Goal: Transaction & Acquisition: Purchase product/service

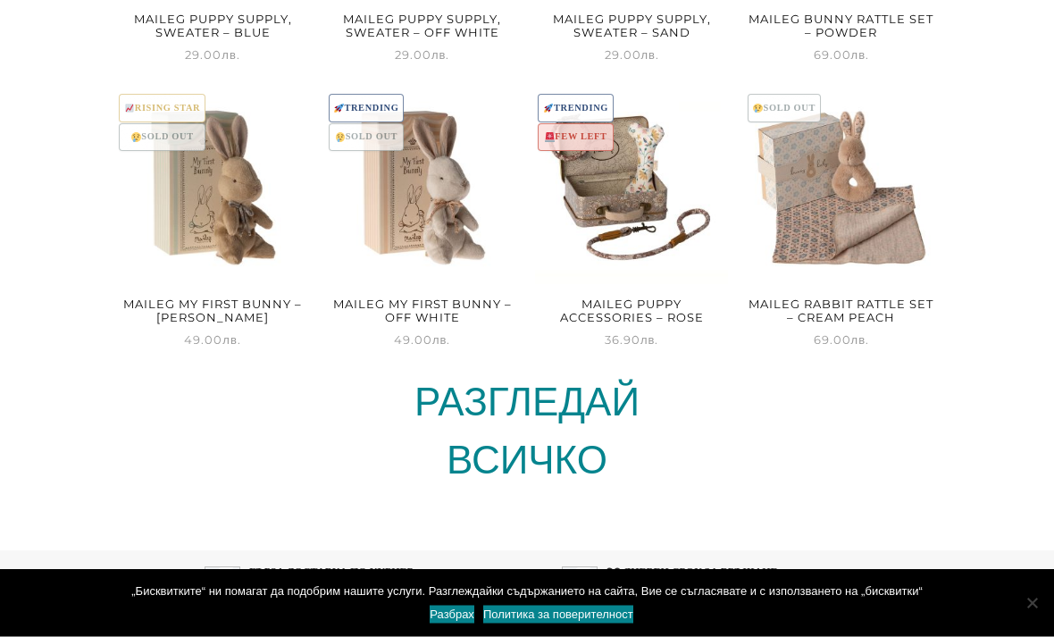
scroll to position [4951, 0]
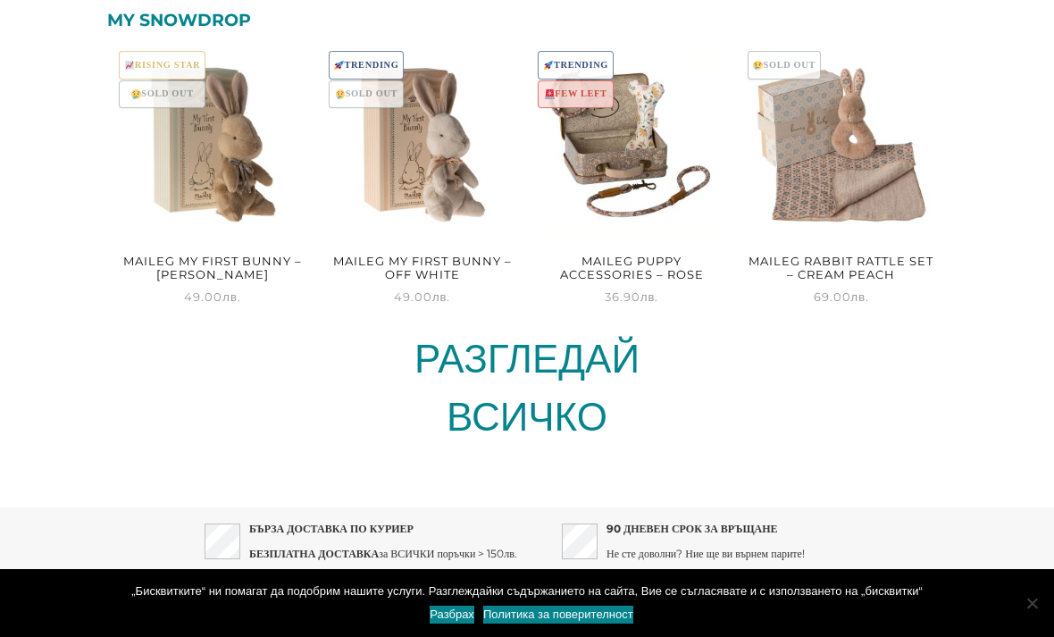
click at [473, 334] on link "РАЗГЛЕДАЙ" at bounding box center [527, 358] width 225 height 48
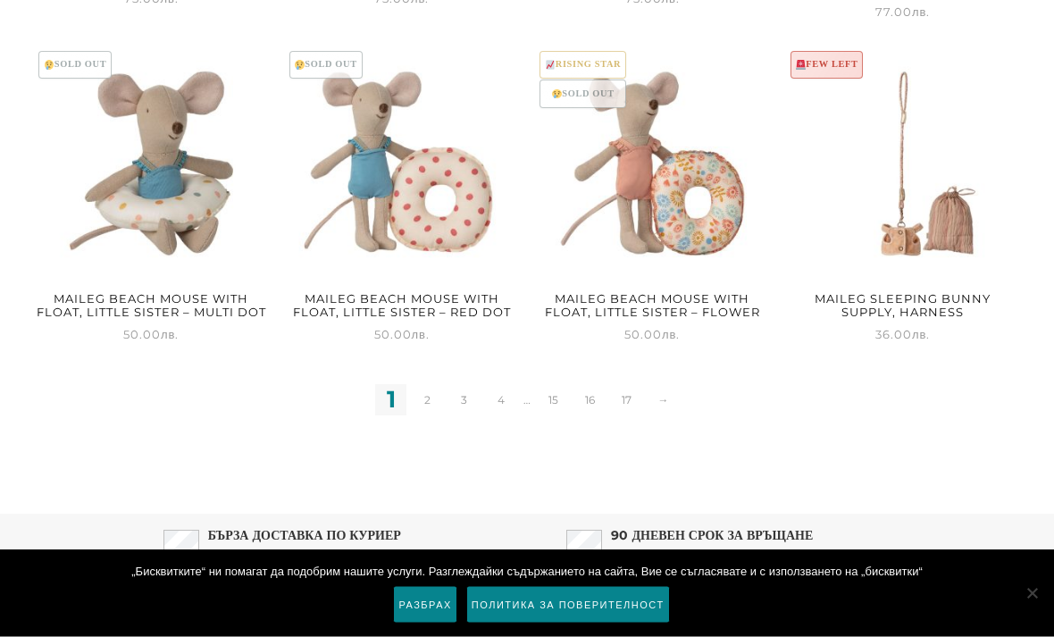
scroll to position [2357, 0]
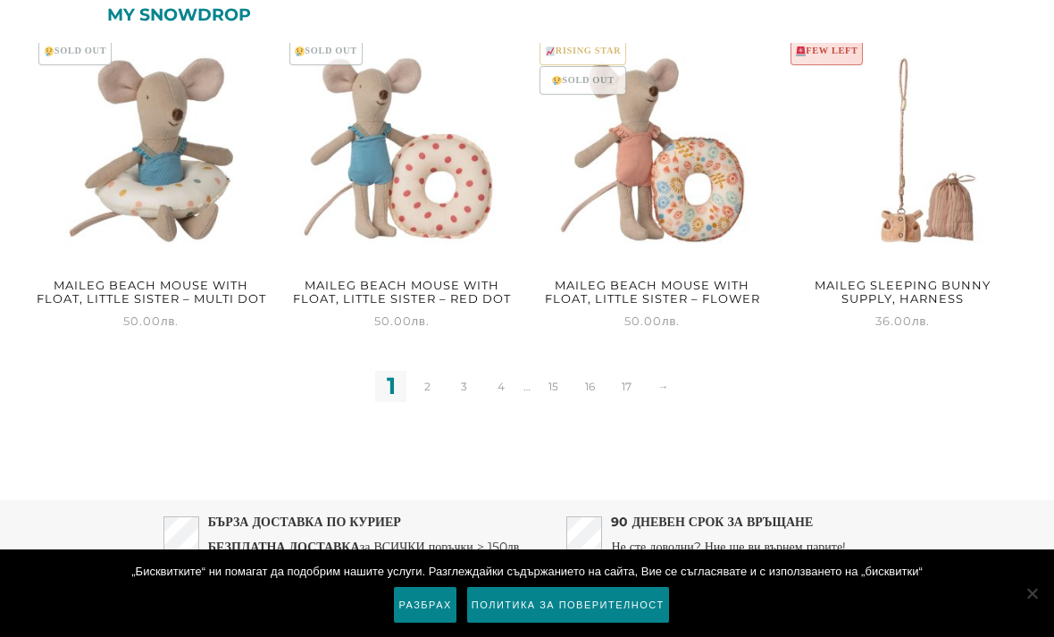
click at [632, 392] on link "17" at bounding box center [626, 386] width 31 height 31
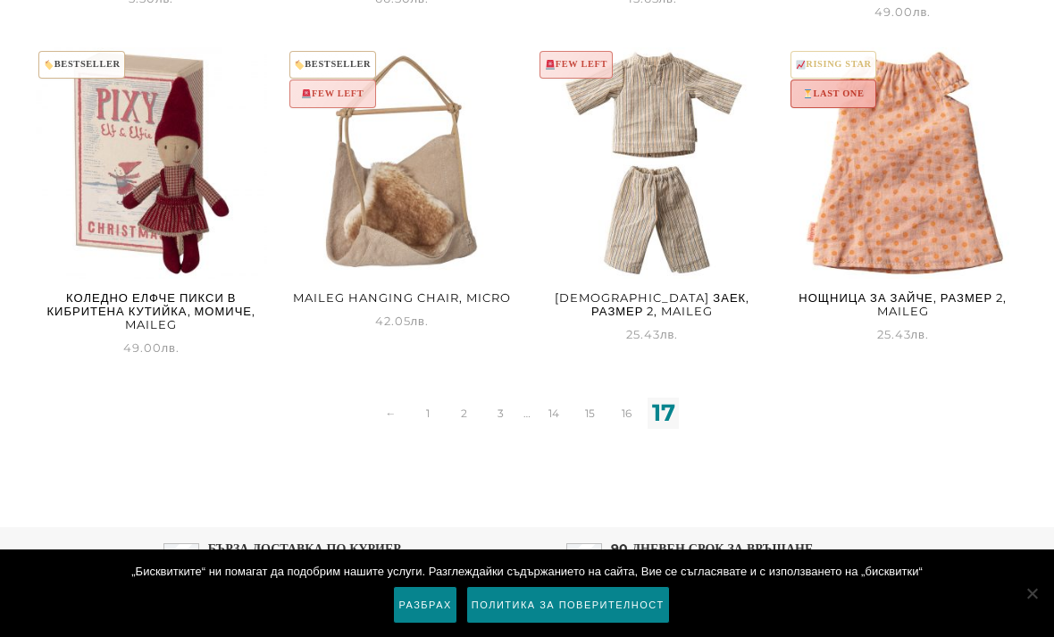
scroll to position [1378, 0]
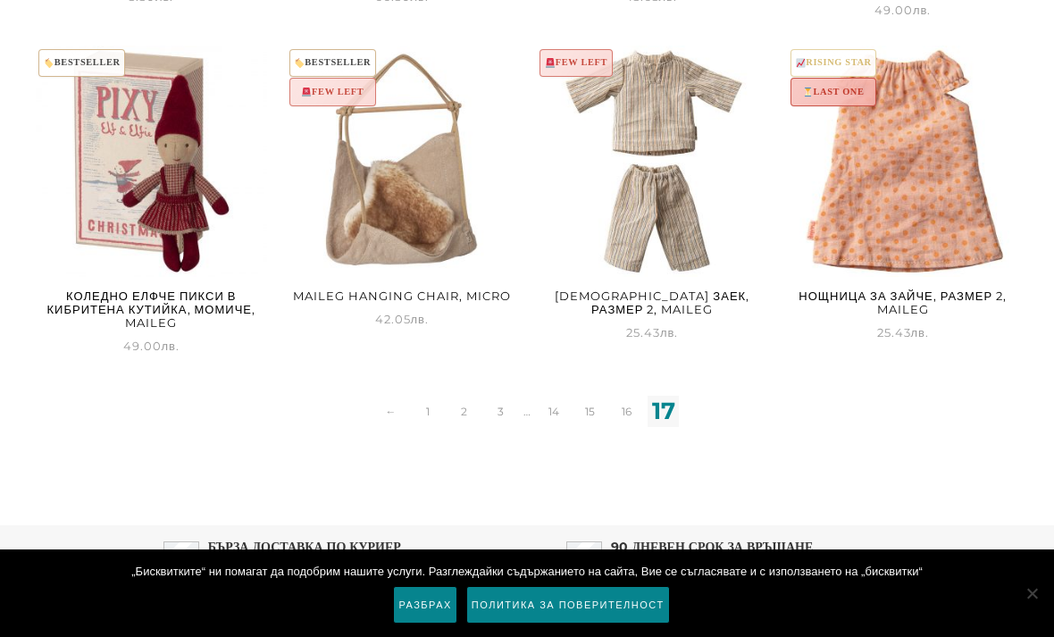
click at [627, 412] on link "16" at bounding box center [626, 411] width 31 height 31
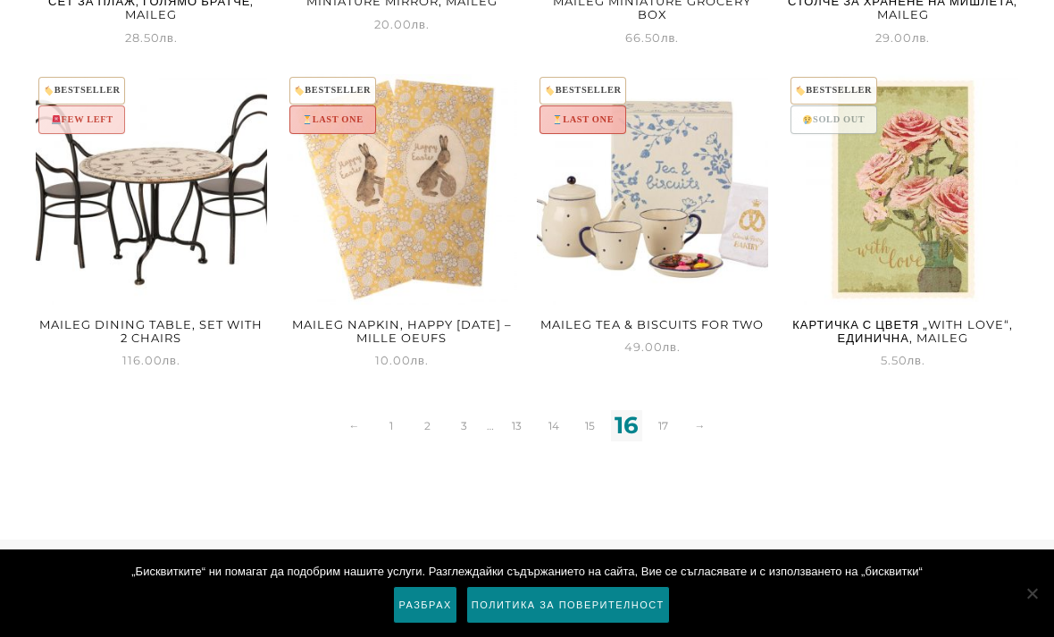
scroll to position [2331, 0]
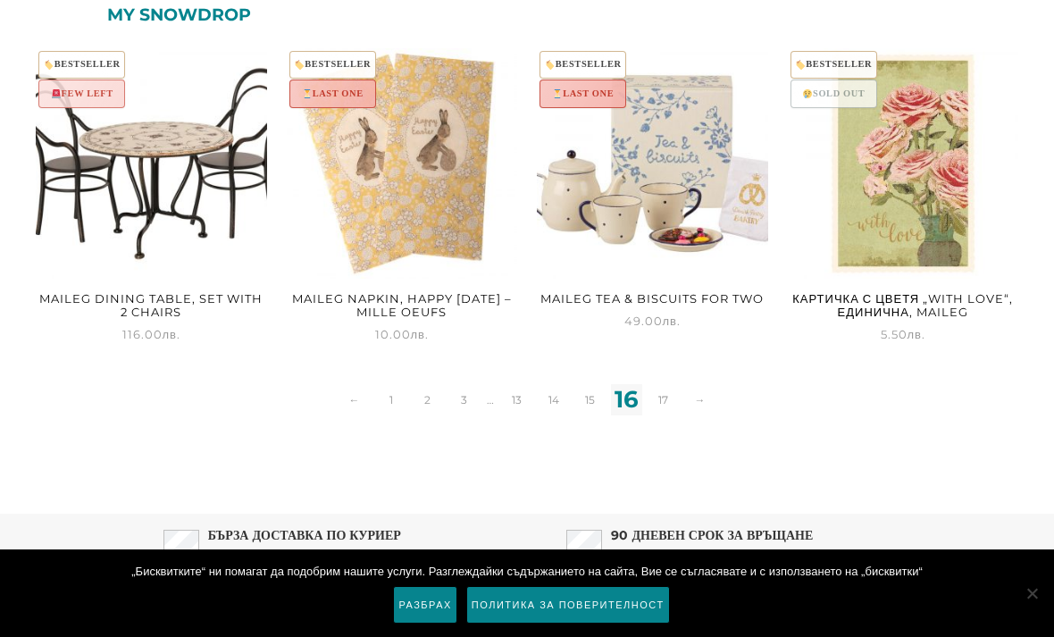
click at [597, 391] on link "15" at bounding box center [589, 399] width 31 height 31
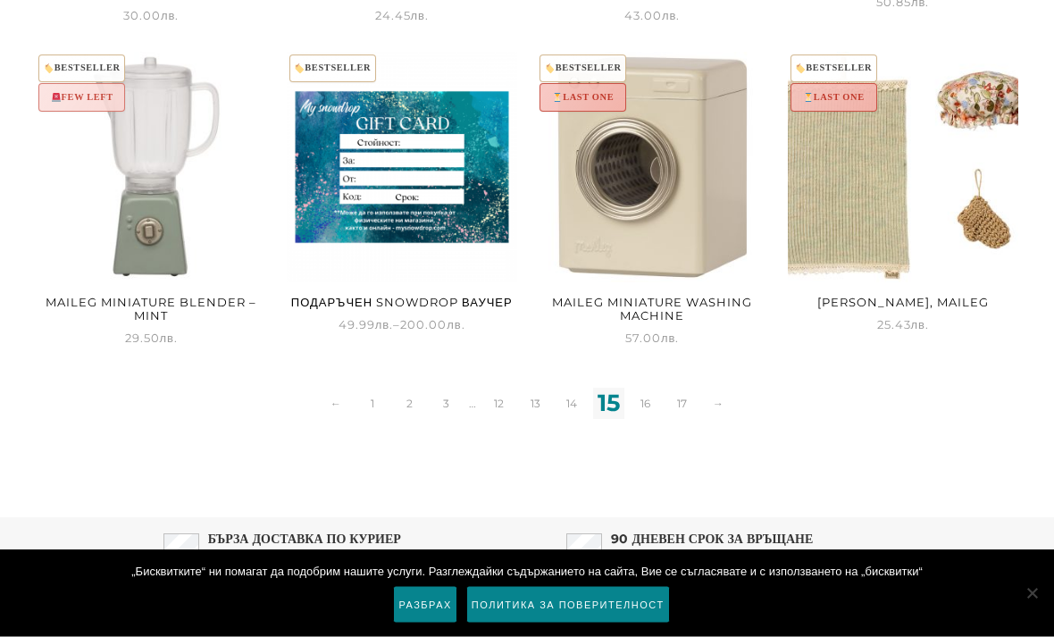
scroll to position [2331, 0]
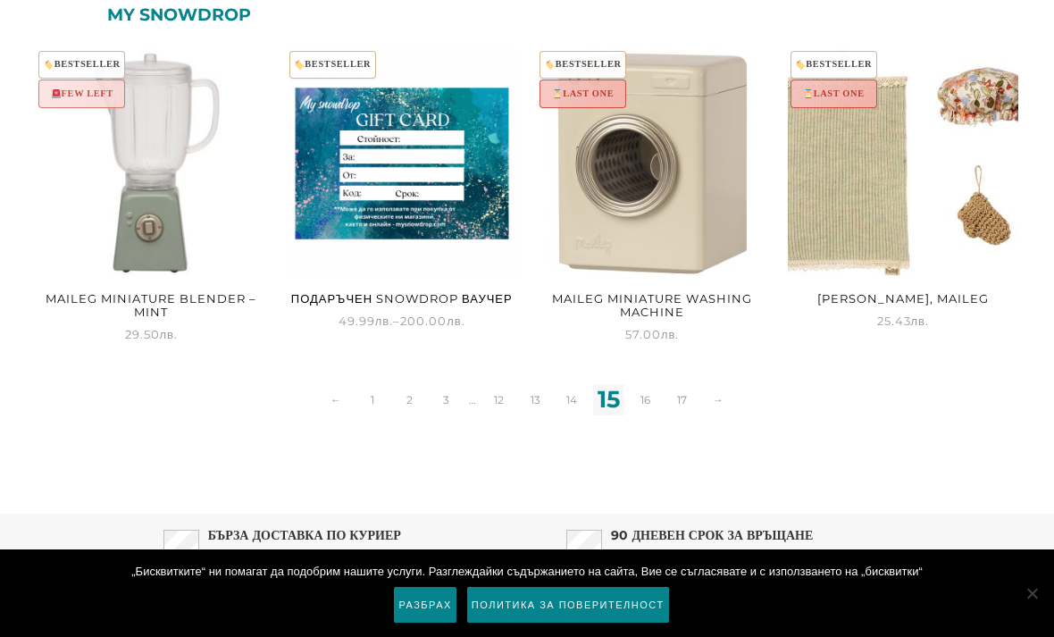
click at [568, 390] on link "14" at bounding box center [572, 399] width 31 height 31
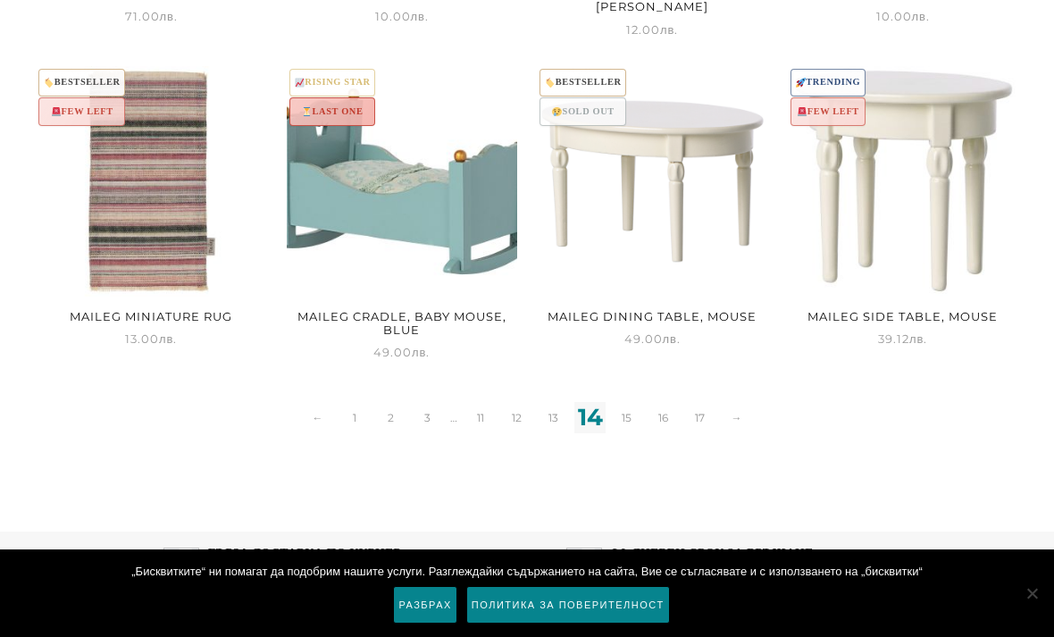
scroll to position [2317, 0]
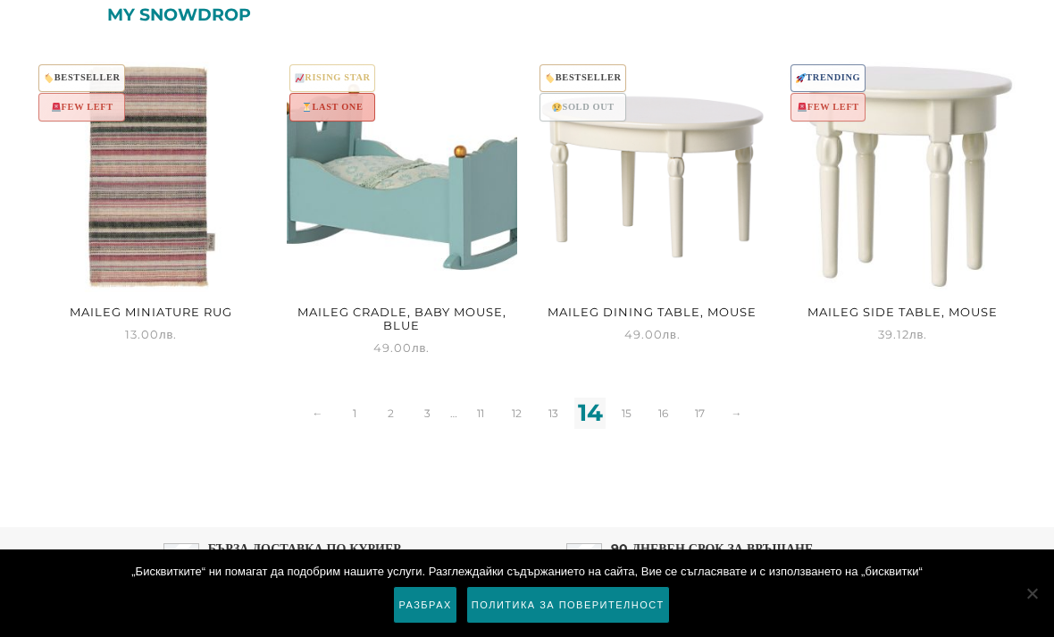
click at [557, 406] on link "13" at bounding box center [553, 413] width 31 height 31
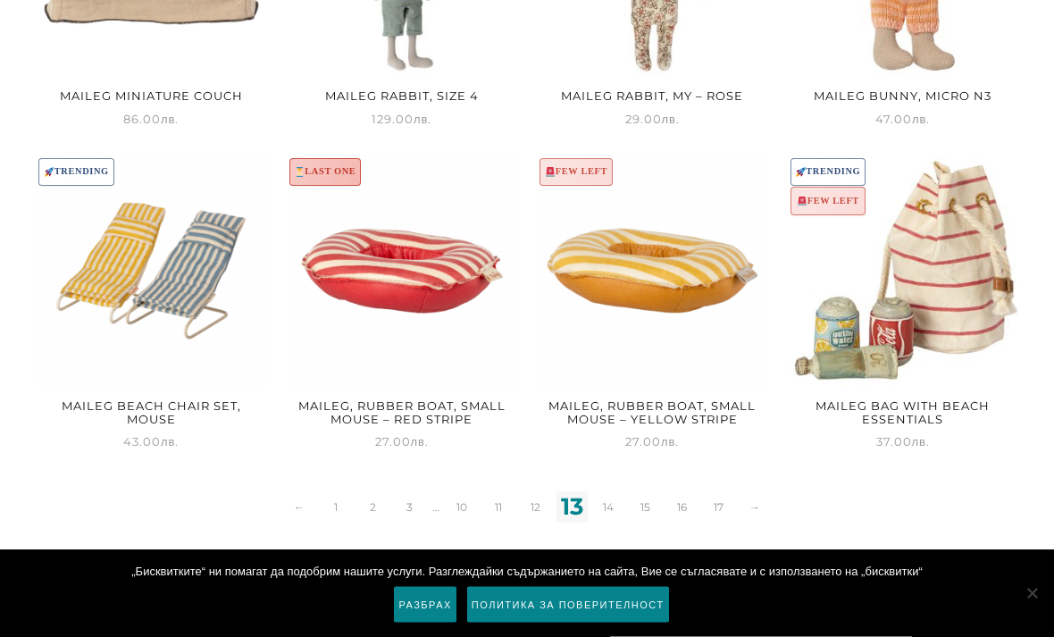
scroll to position [2317, 0]
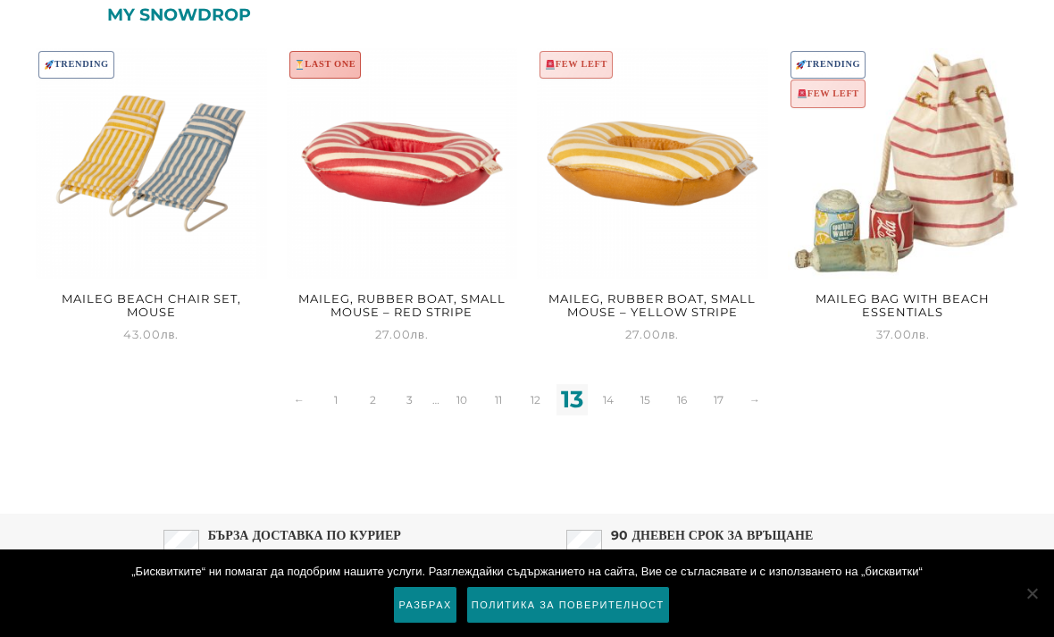
click at [540, 389] on link "12" at bounding box center [535, 399] width 31 height 31
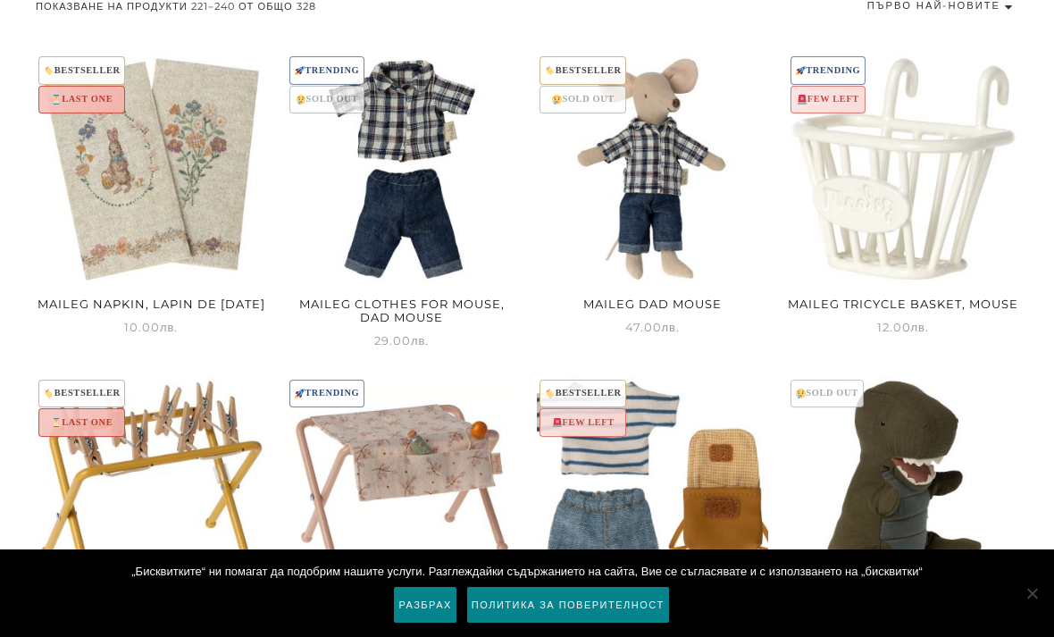
scroll to position [1035, 0]
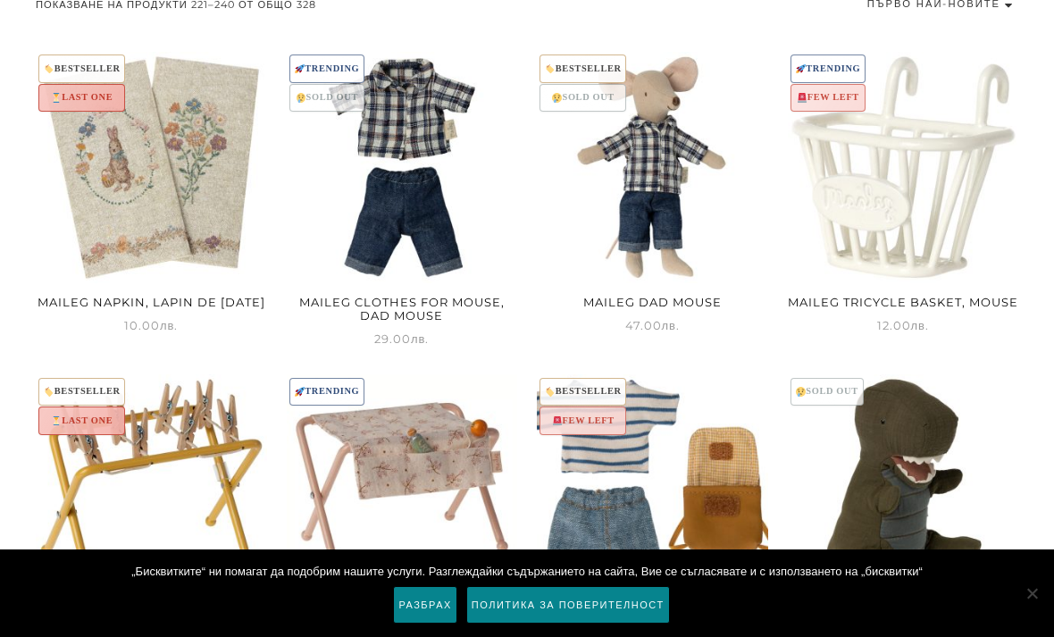
click at [98, 319] on img at bounding box center [151, 225] width 231 height 347
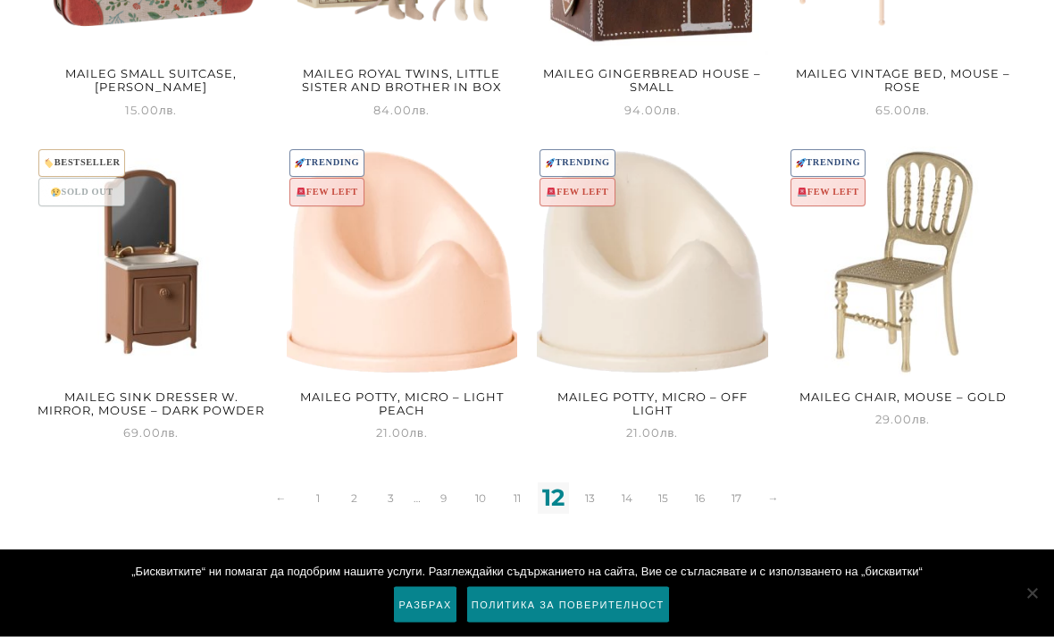
scroll to position [2331, 0]
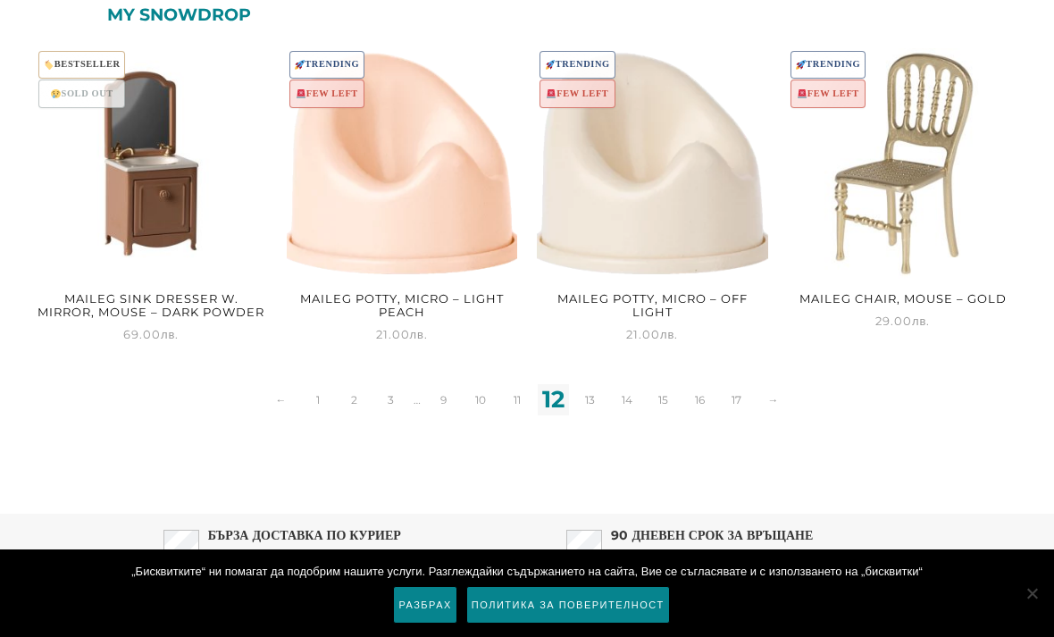
click at [516, 387] on link "11" at bounding box center [516, 399] width 31 height 31
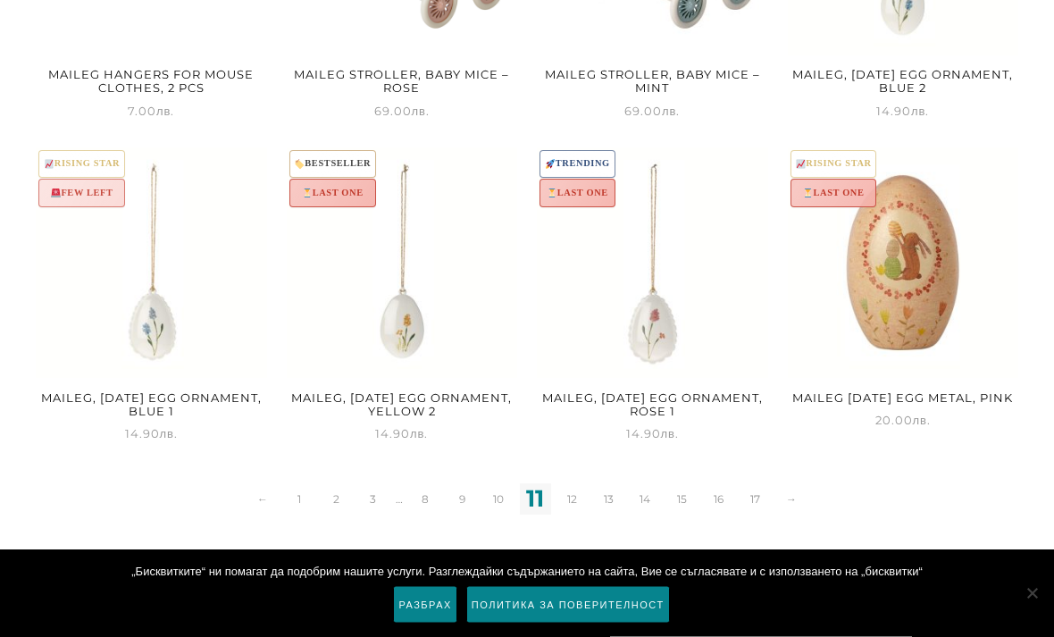
scroll to position [2232, 0]
click at [505, 497] on link "10" at bounding box center [498, 498] width 31 height 31
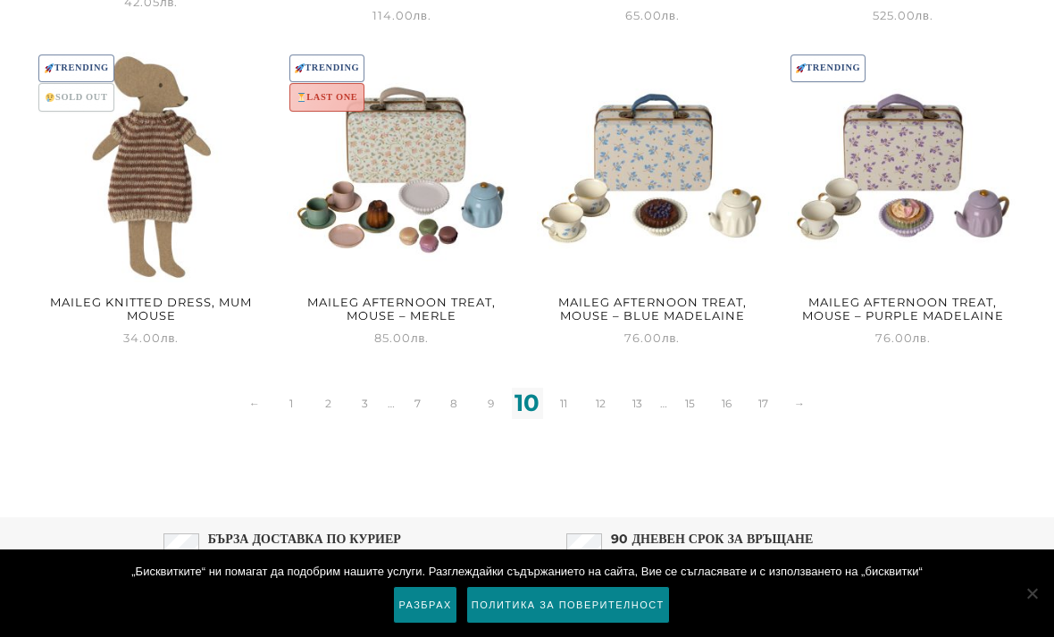
scroll to position [2317, 0]
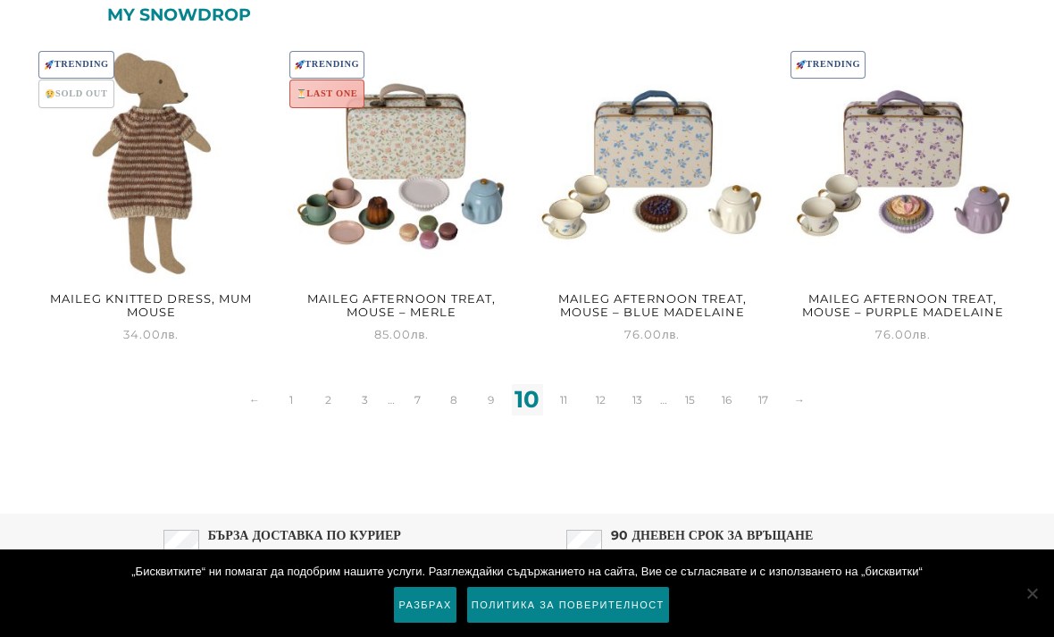
click at [497, 395] on link "9" at bounding box center [490, 399] width 31 height 31
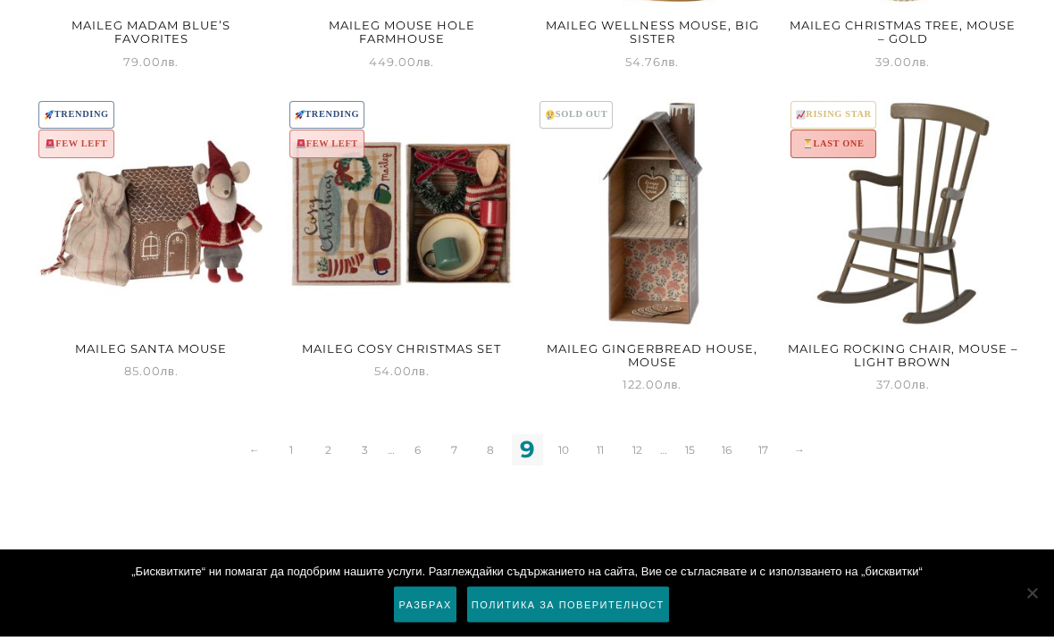
scroll to position [2331, 0]
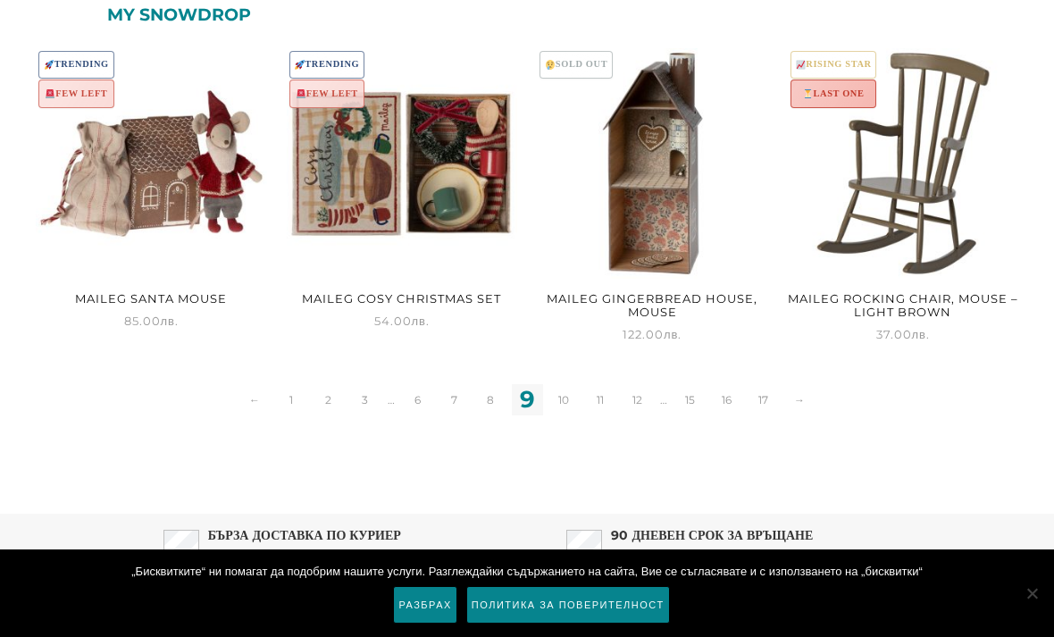
click at [484, 402] on link "8" at bounding box center [490, 399] width 31 height 31
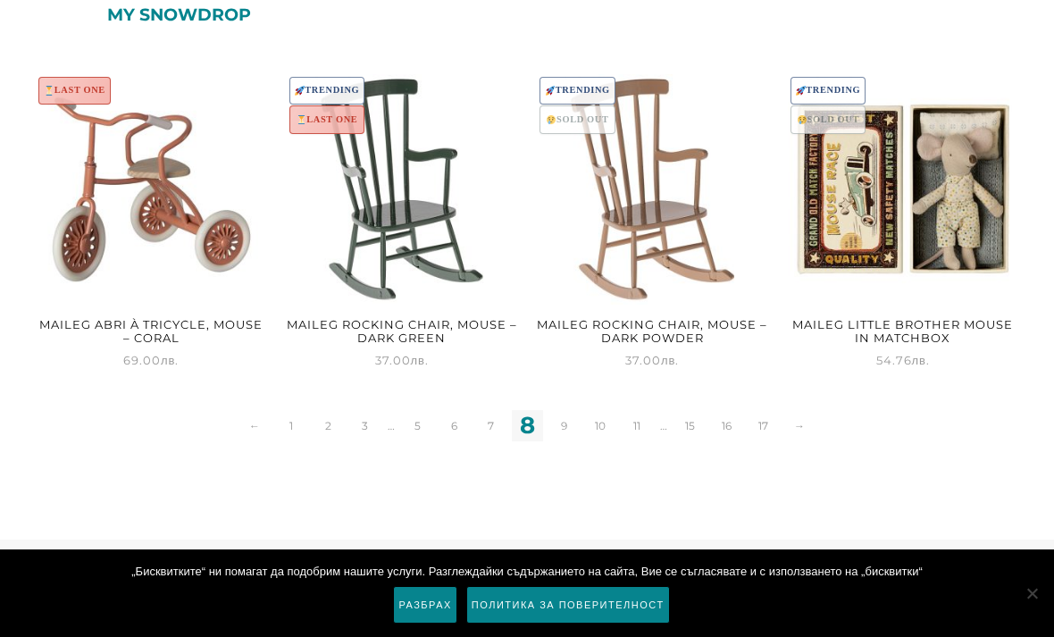
scroll to position [2299, 0]
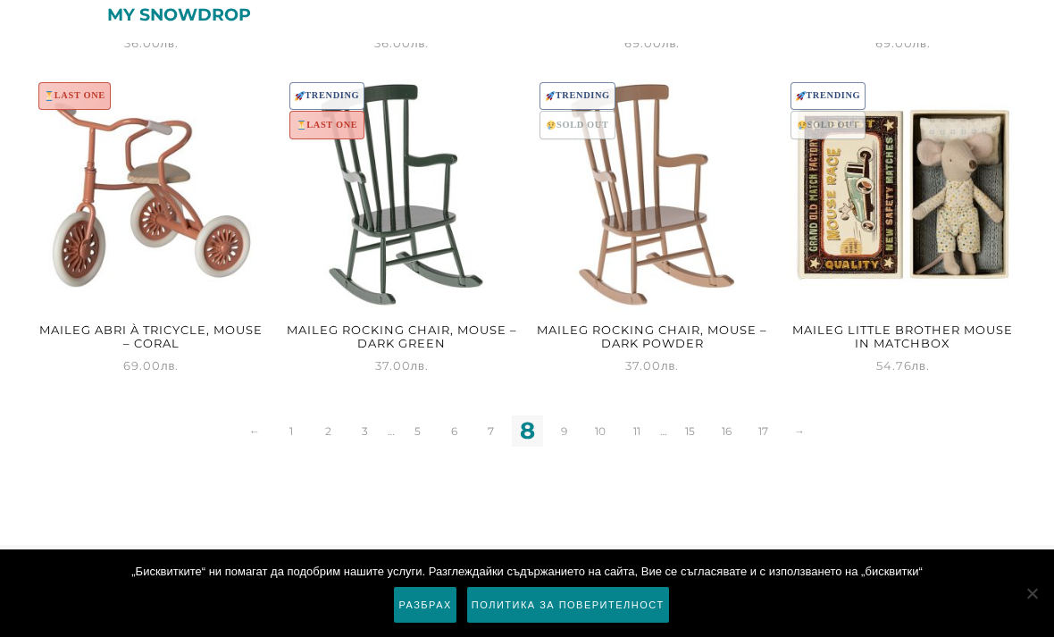
click at [489, 431] on link "7" at bounding box center [490, 430] width 31 height 31
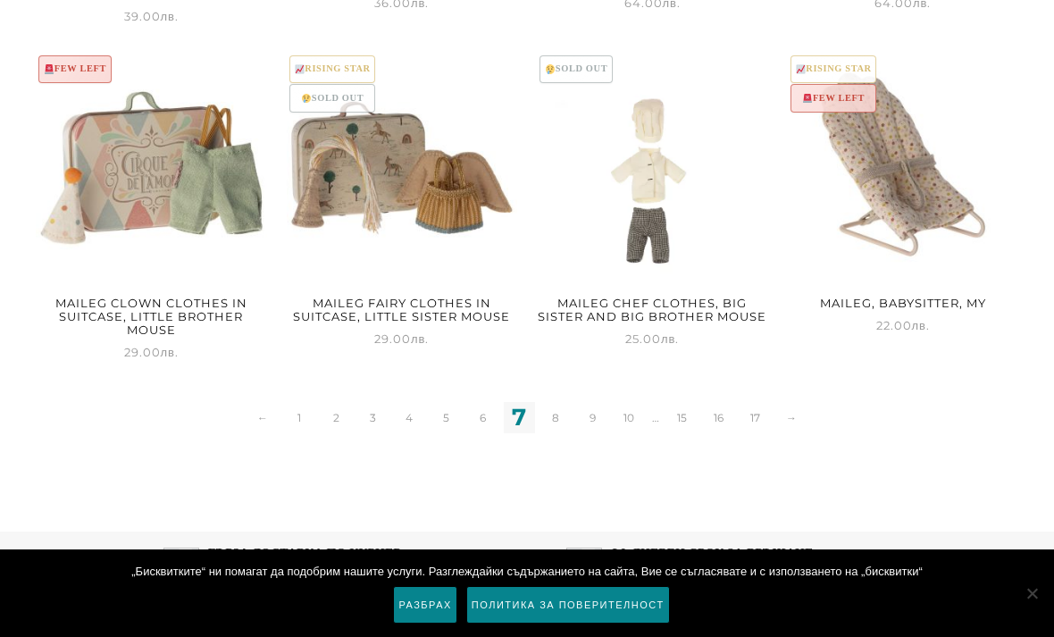
scroll to position [2341, 0]
click at [481, 415] on link "6" at bounding box center [482, 416] width 31 height 31
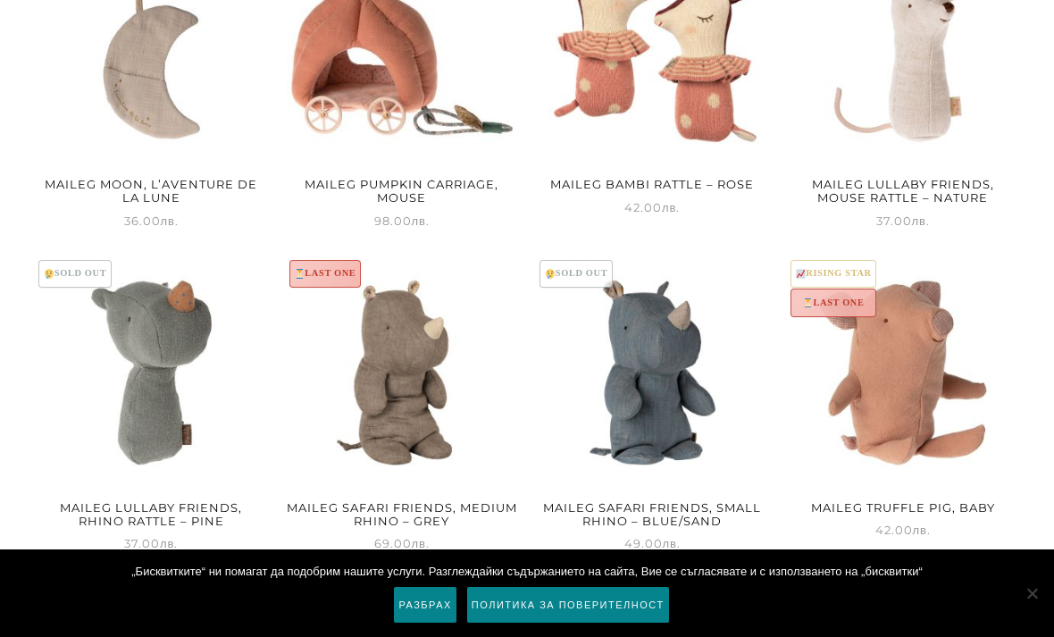
scroll to position [2331, 0]
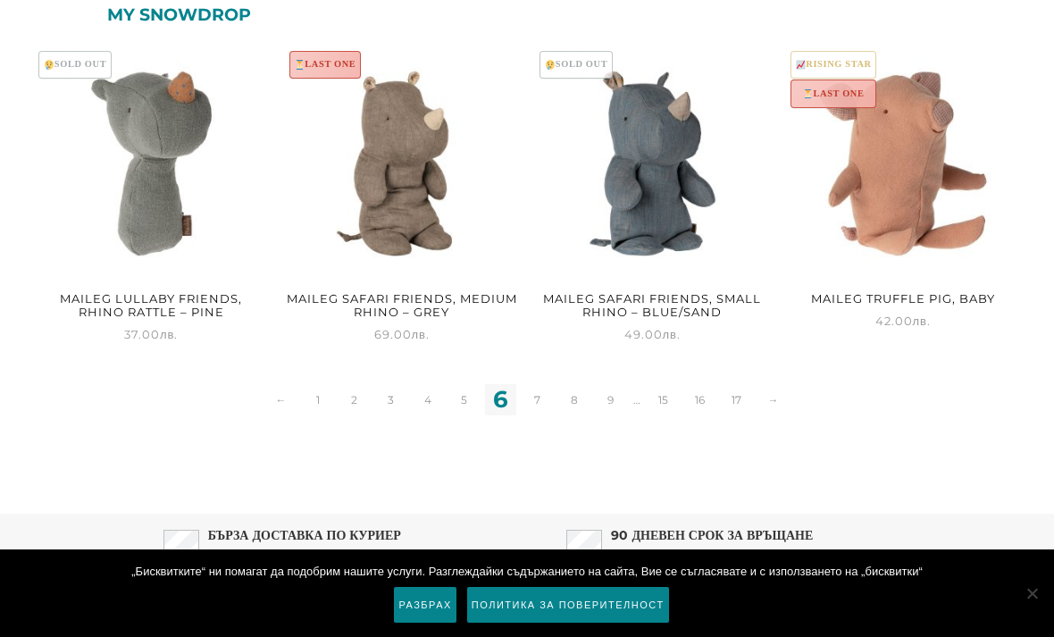
click at [465, 408] on link "5" at bounding box center [463, 399] width 31 height 31
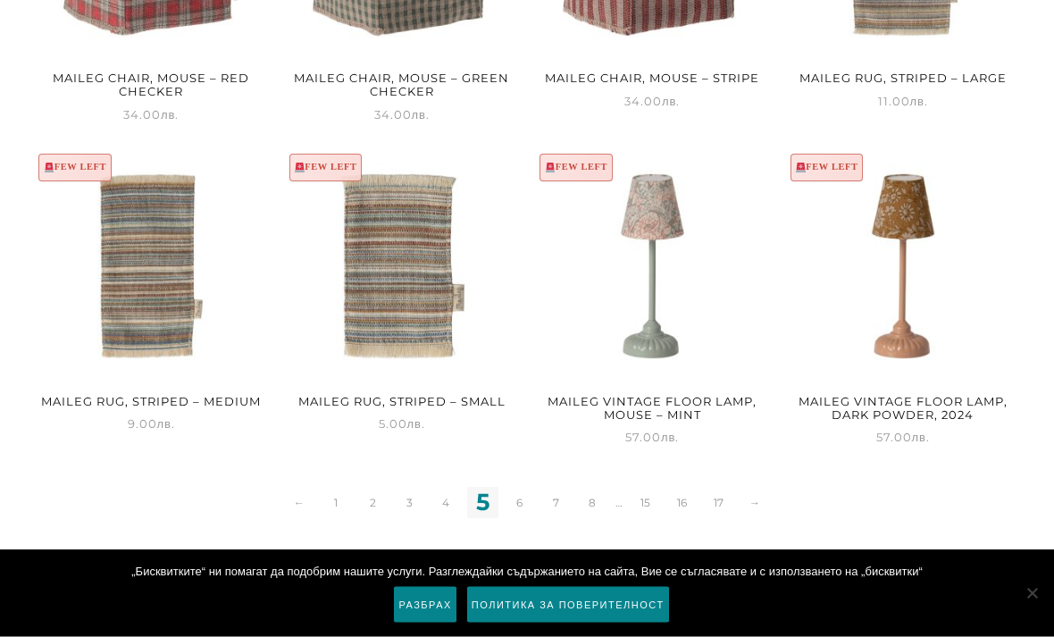
scroll to position [2237, 0]
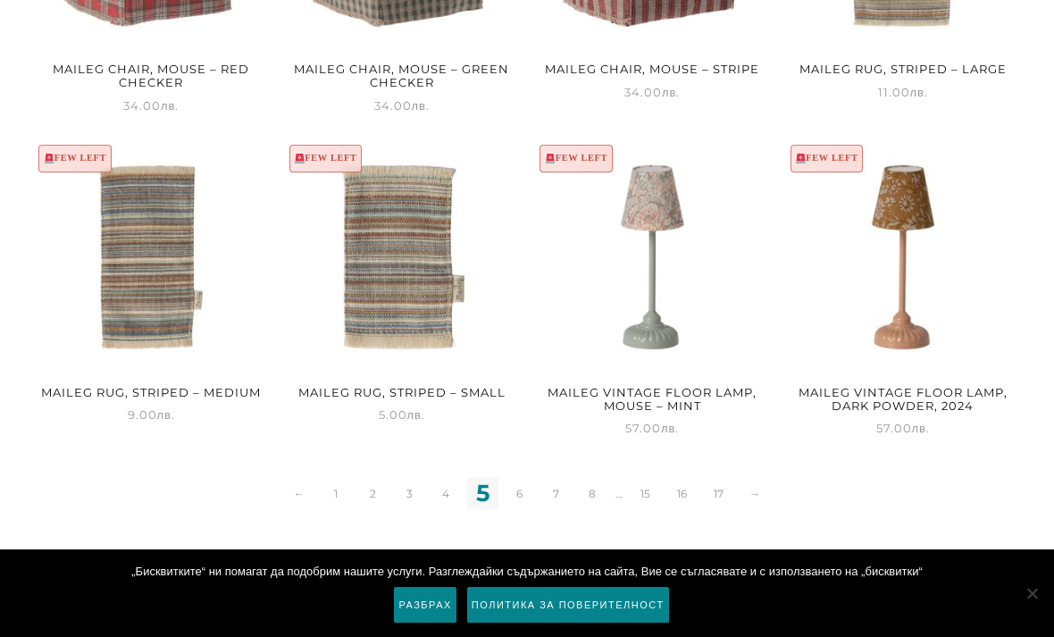
click at [440, 483] on link "4" at bounding box center [446, 493] width 31 height 31
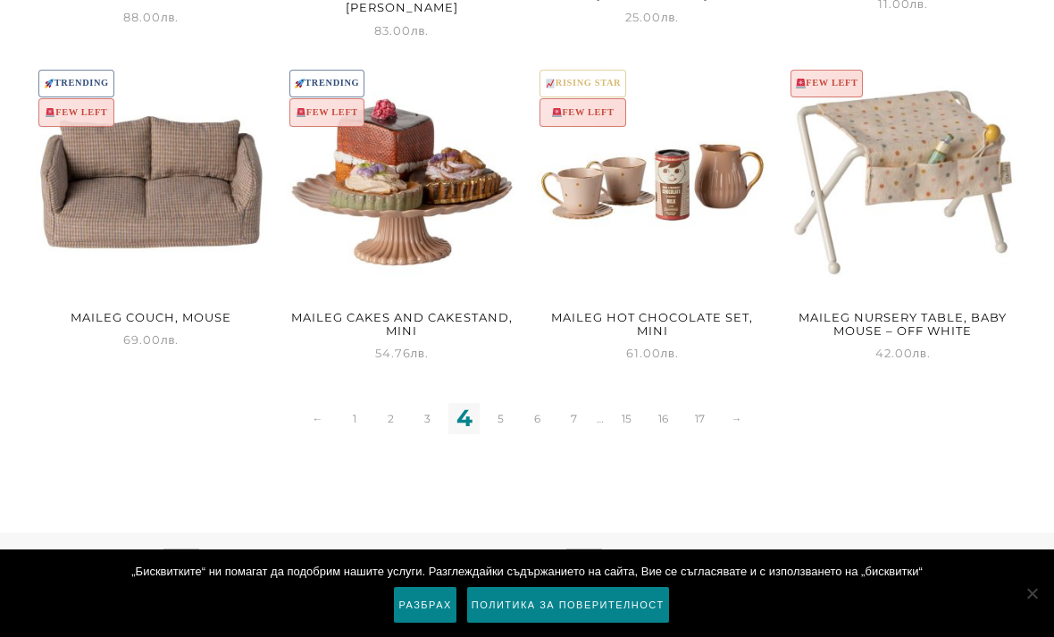
scroll to position [2331, 0]
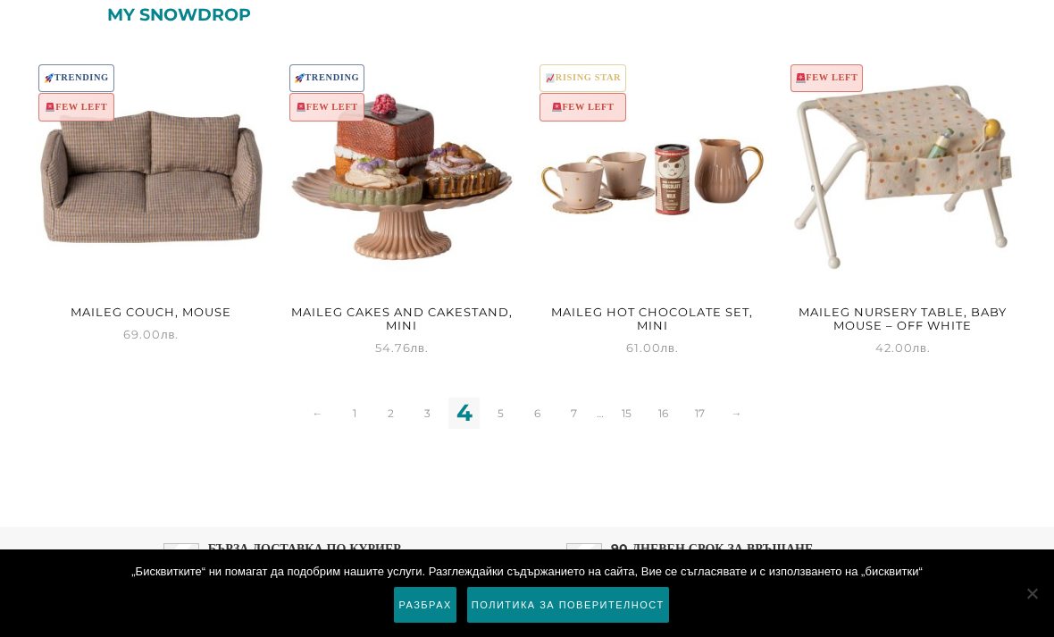
click at [425, 398] on link "3" at bounding box center [427, 413] width 31 height 31
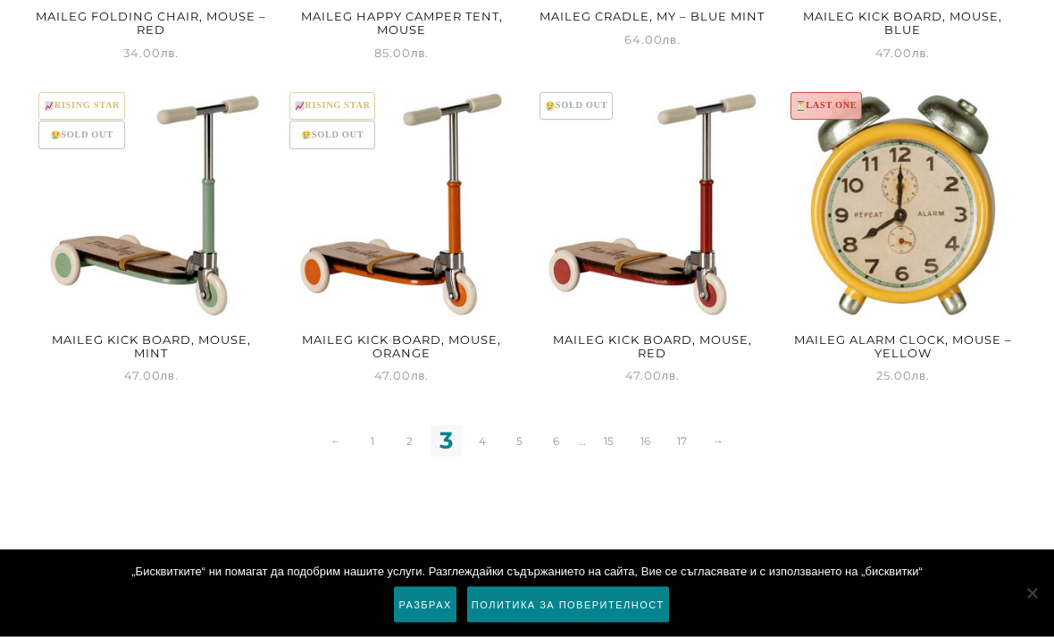
scroll to position [2344, 0]
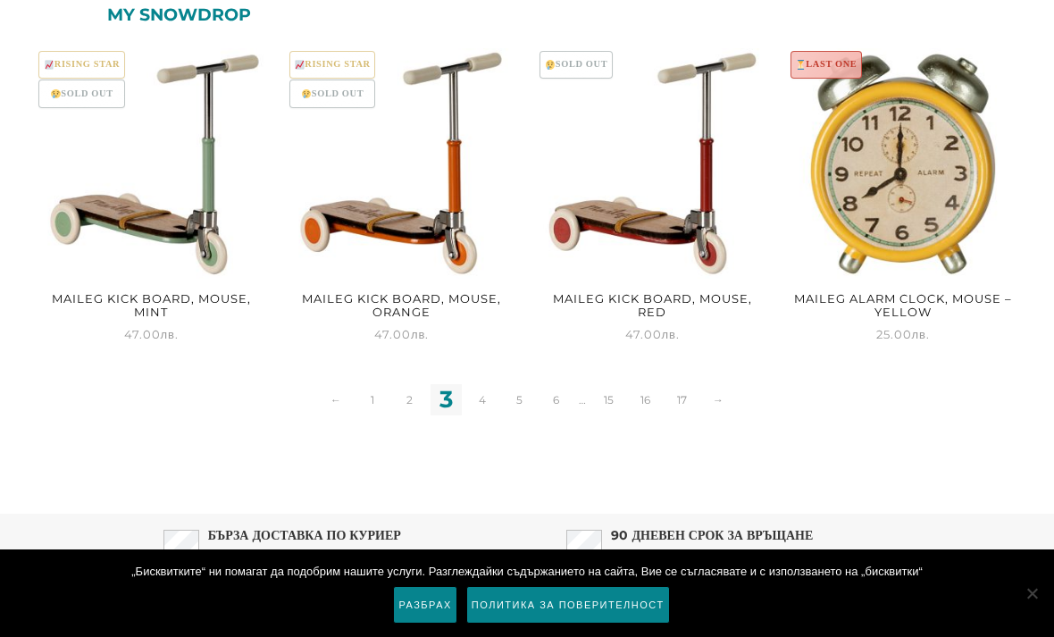
click at [405, 389] on link "2" at bounding box center [409, 399] width 31 height 31
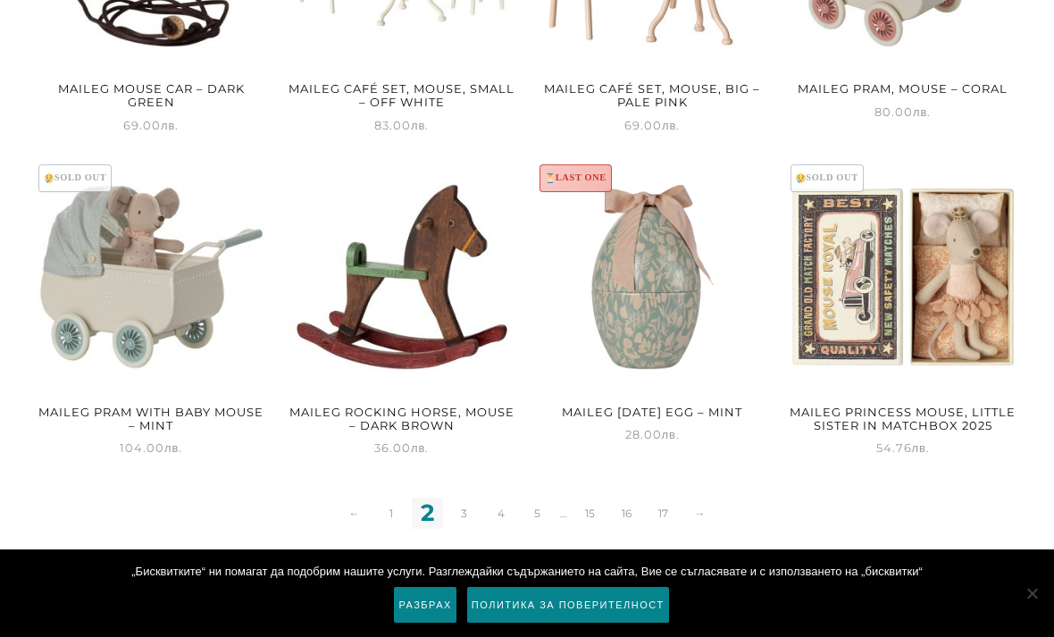
scroll to position [2218, 0]
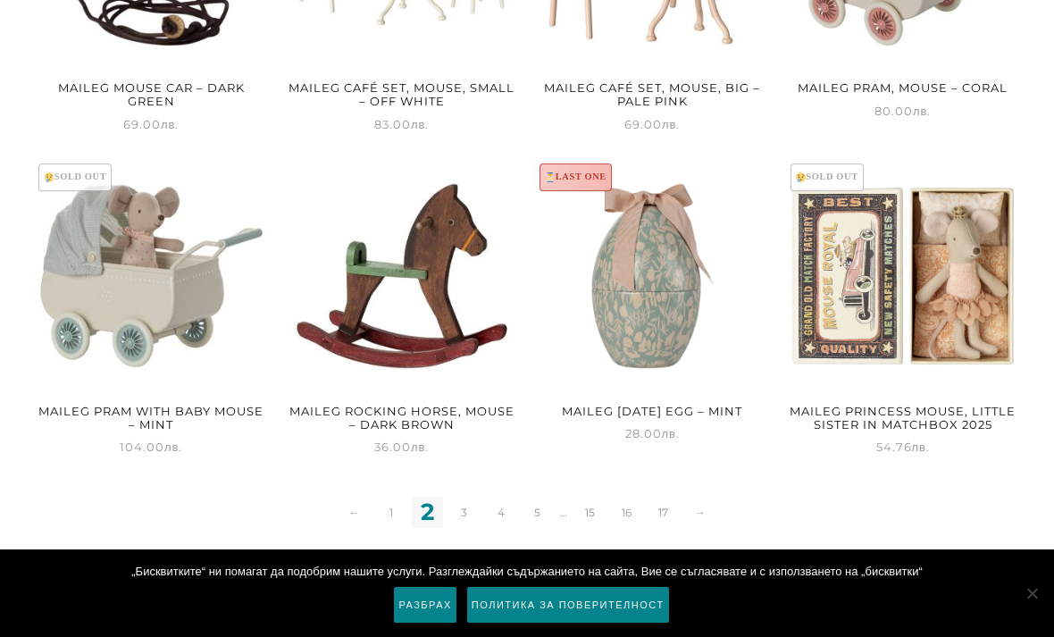
click at [442, 407] on h2 "Maileg Rocking horse, Mouse – Dark brown" at bounding box center [402, 417] width 231 height 38
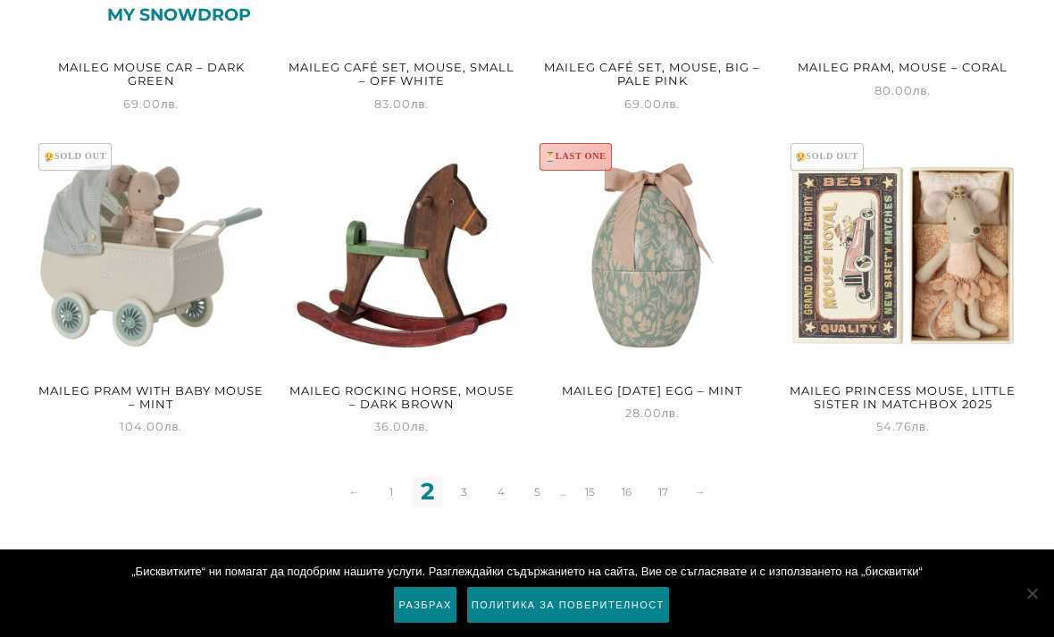
scroll to position [2232, 0]
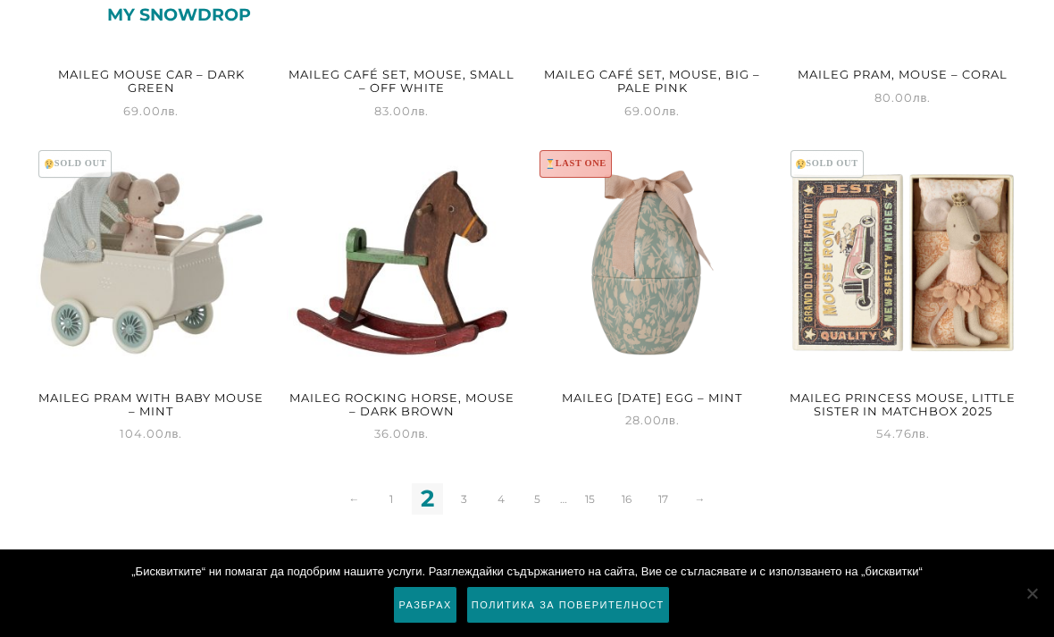
click at [393, 496] on link "1" at bounding box center [390, 498] width 31 height 31
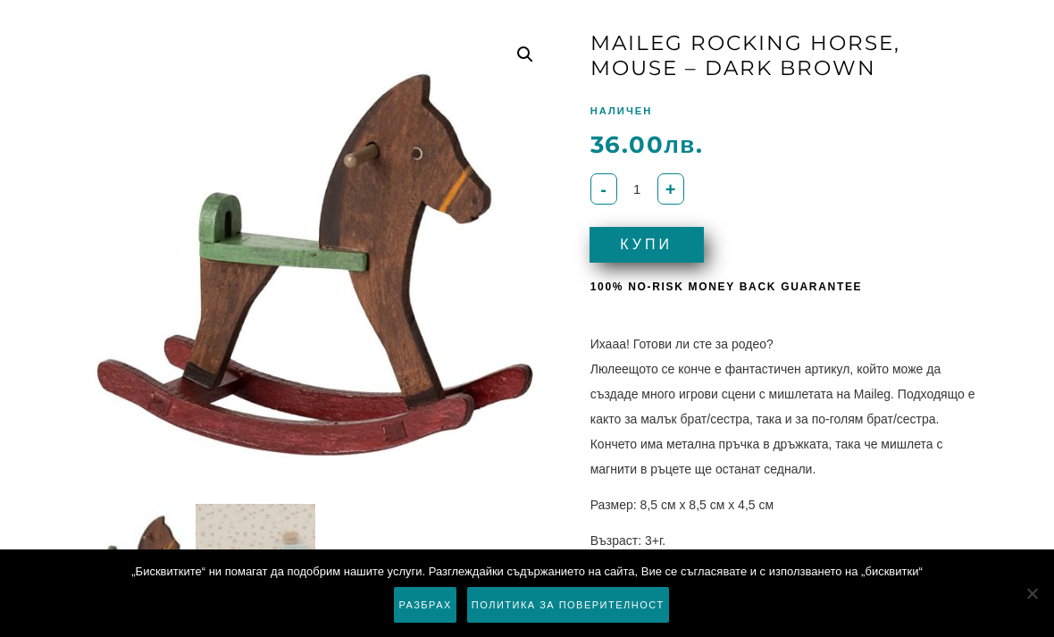
scroll to position [214, 0]
click at [673, 218] on form "- количество за Maileg Rocking horse, Mouse - Dark brown 1 + Купи 100% No-risk …" at bounding box center [784, 240] width 388 height 133
click at [672, 249] on button "Купи" at bounding box center [647, 246] width 114 height 36
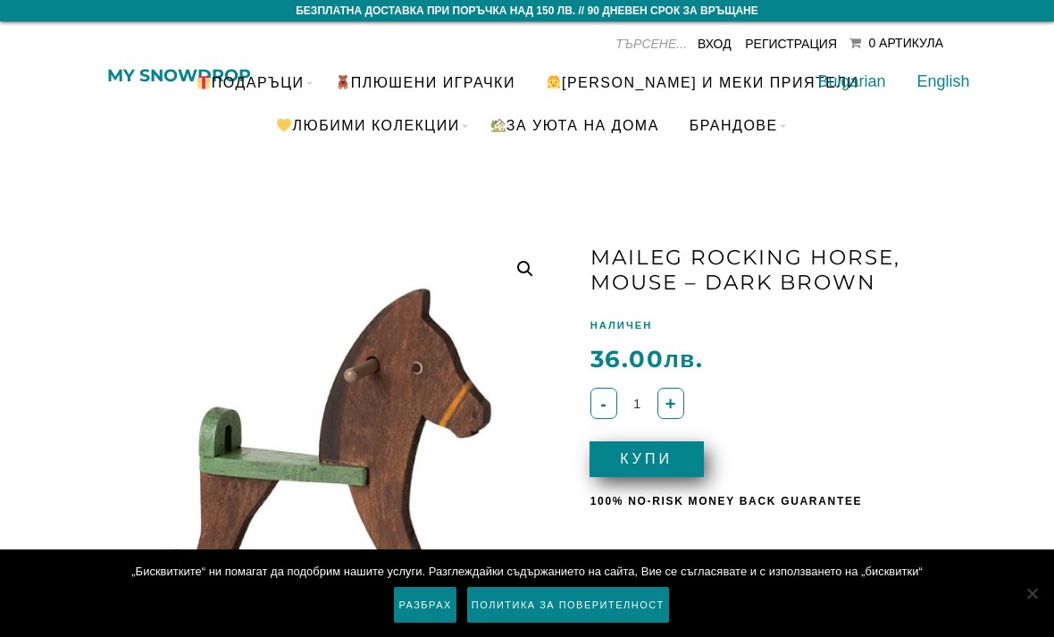
scroll to position [272, 0]
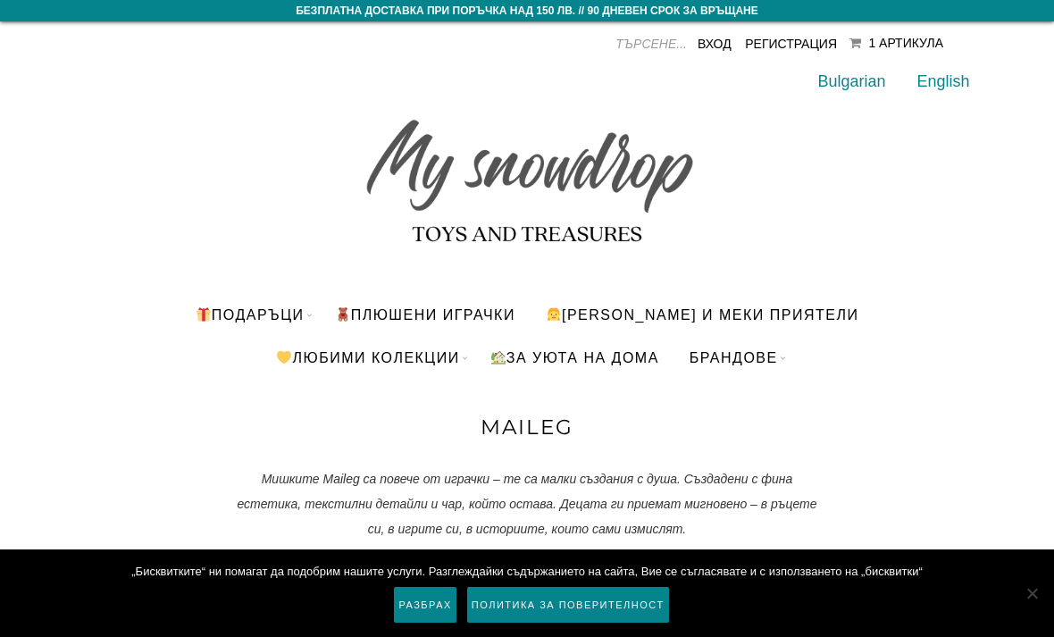
click at [612, 350] on link "За уюта на дома" at bounding box center [575, 357] width 196 height 43
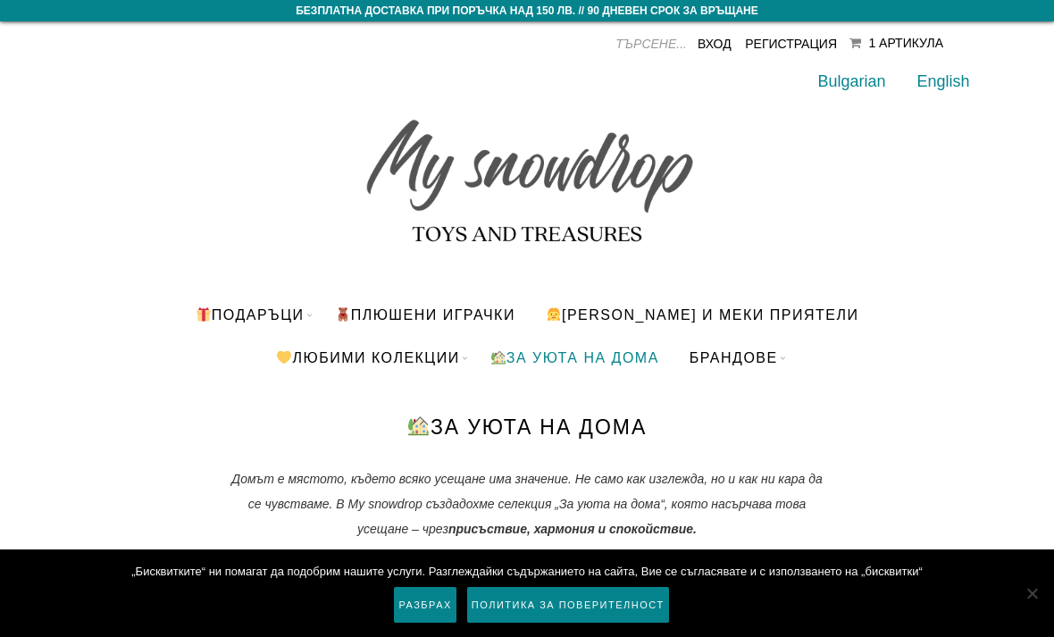
click at [803, 306] on link "[PERSON_NAME] и меки приятели" at bounding box center [702, 314] width 340 height 43
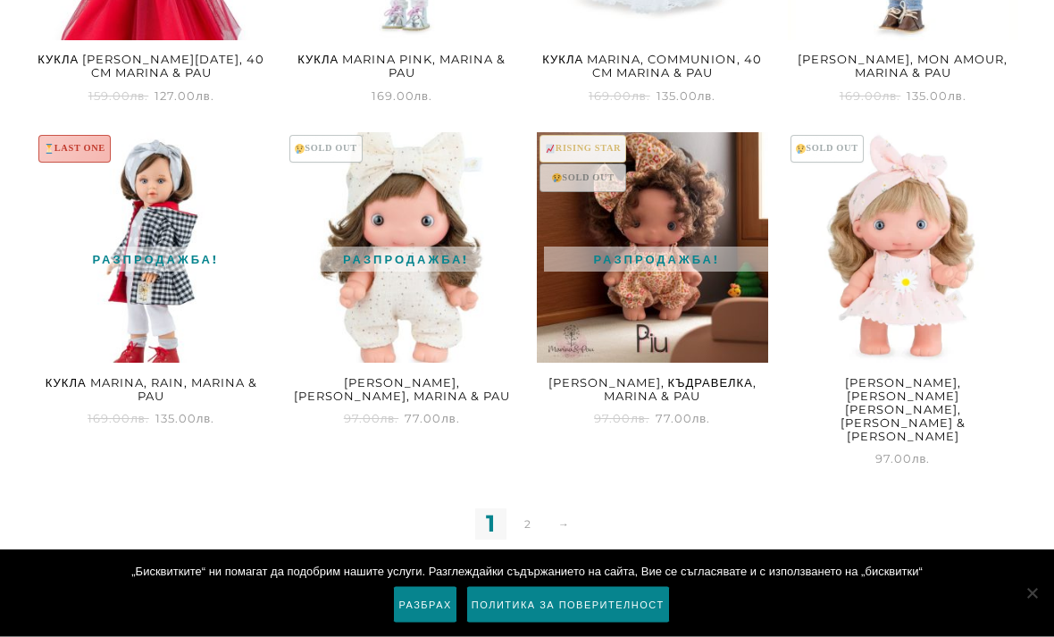
scroll to position [2331, 0]
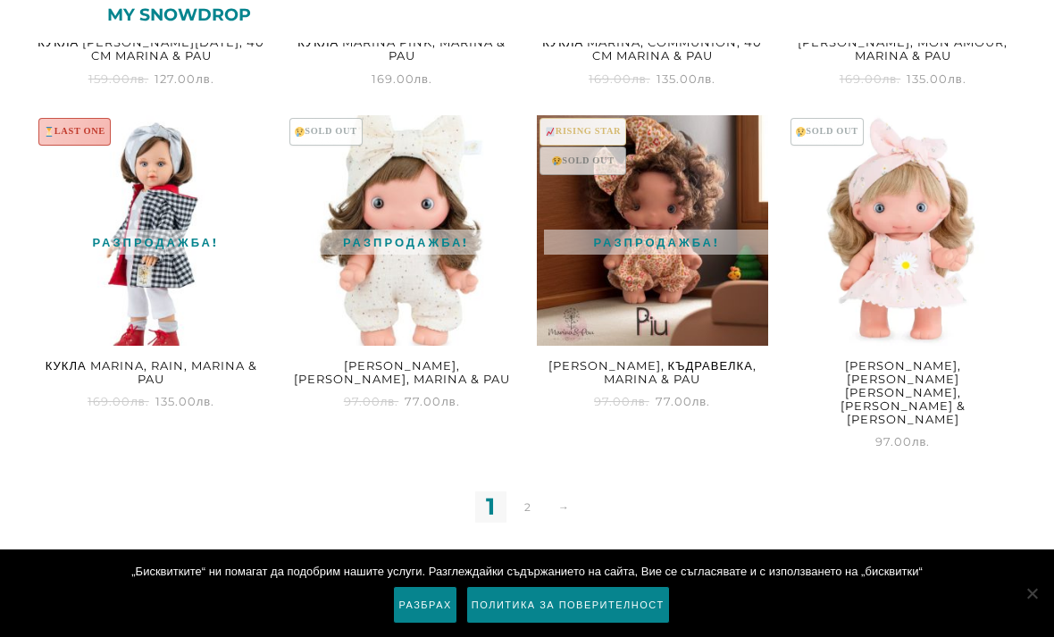
click at [532, 491] on link "2" at bounding box center [527, 506] width 31 height 31
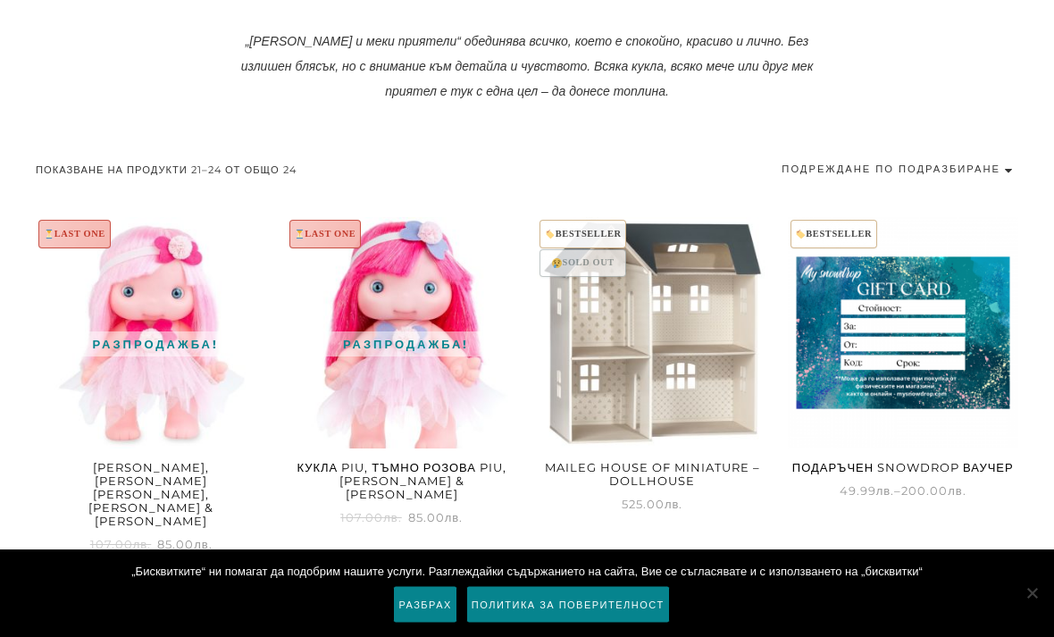
scroll to position [1039, 0]
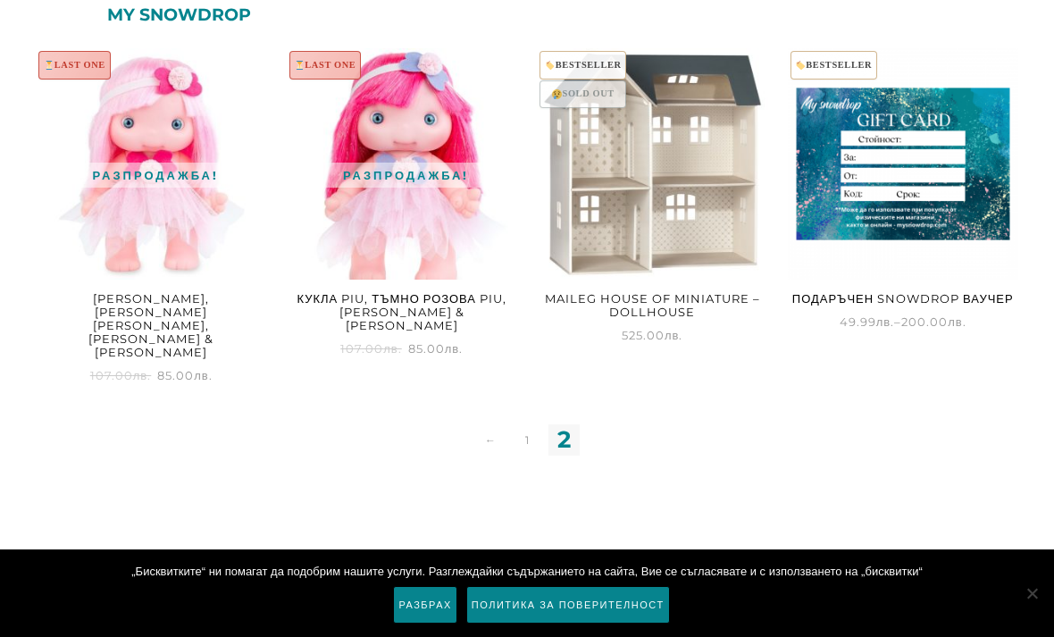
click at [519, 424] on link "1" at bounding box center [527, 439] width 31 height 31
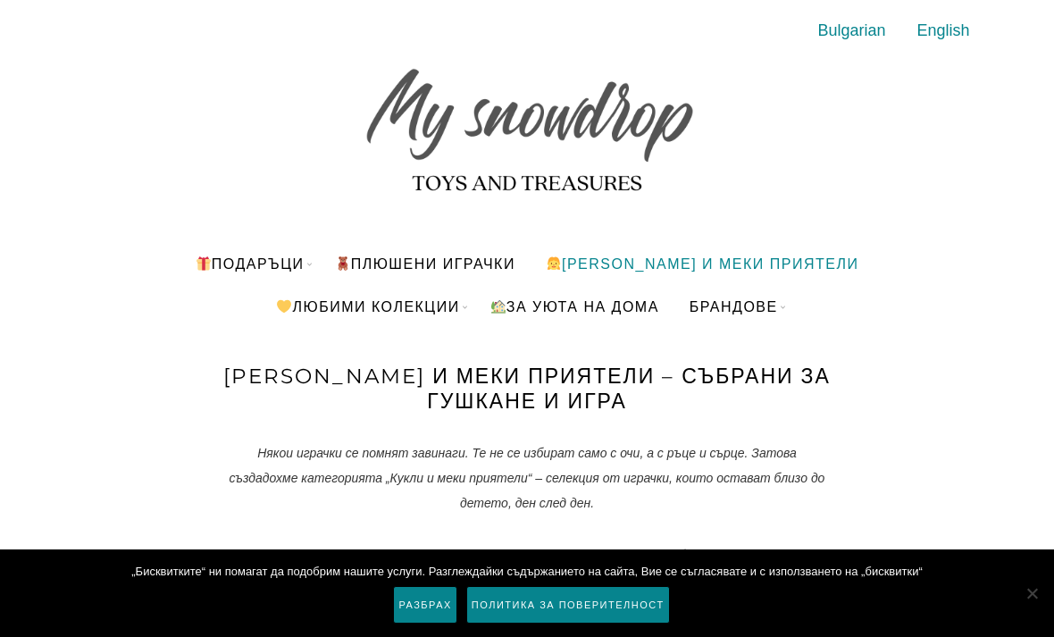
scroll to position [49, 0]
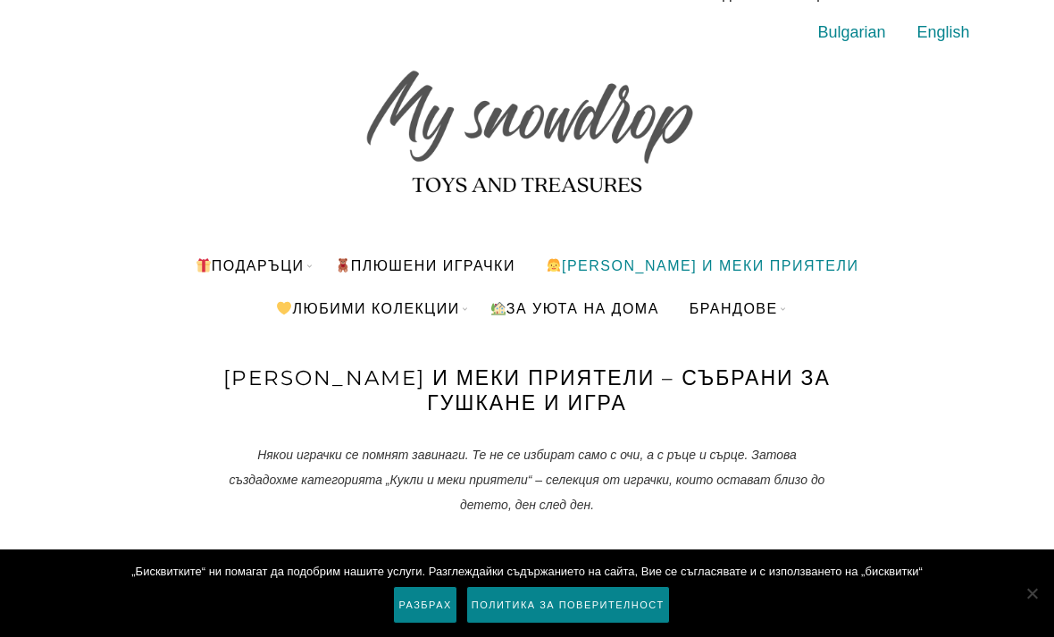
click at [506, 272] on link "ПЛЮШЕНИ ИГРАЧКИ" at bounding box center [424, 265] width 207 height 43
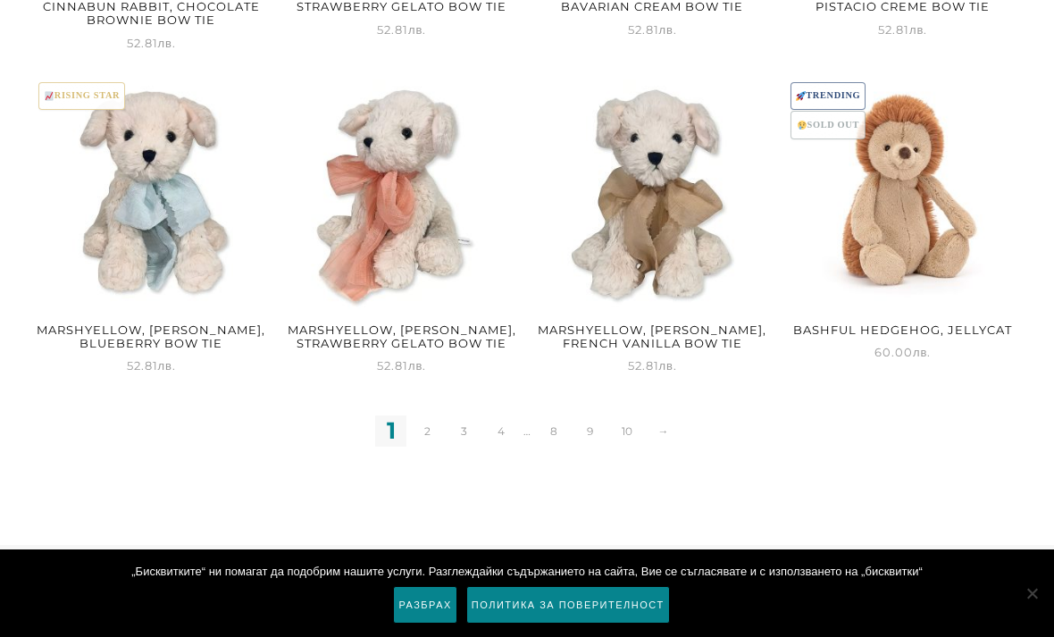
scroll to position [2294, 0]
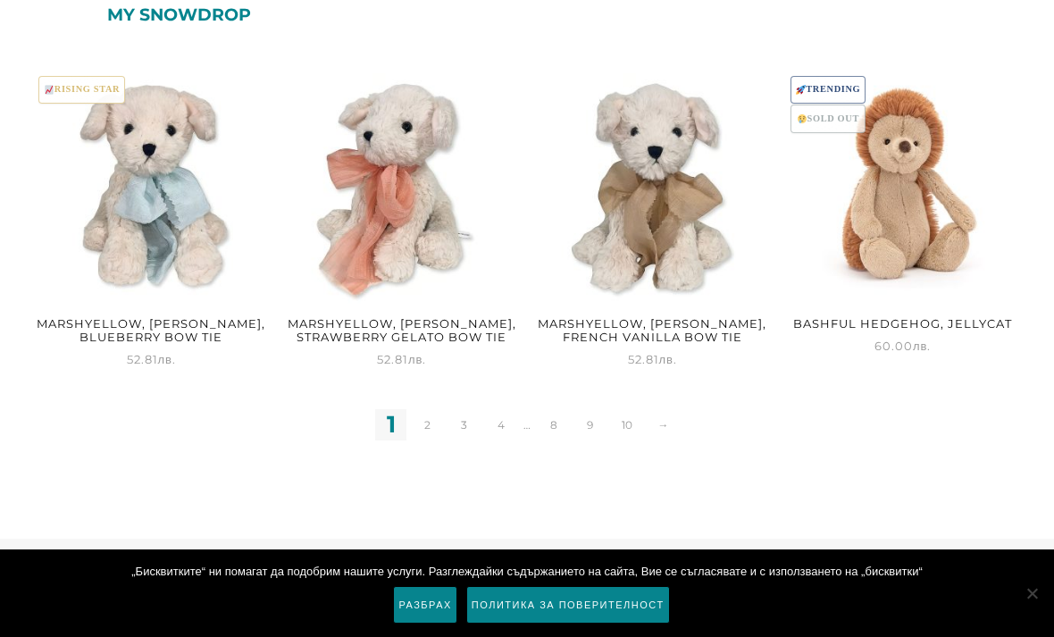
click at [429, 409] on link "2" at bounding box center [427, 424] width 31 height 31
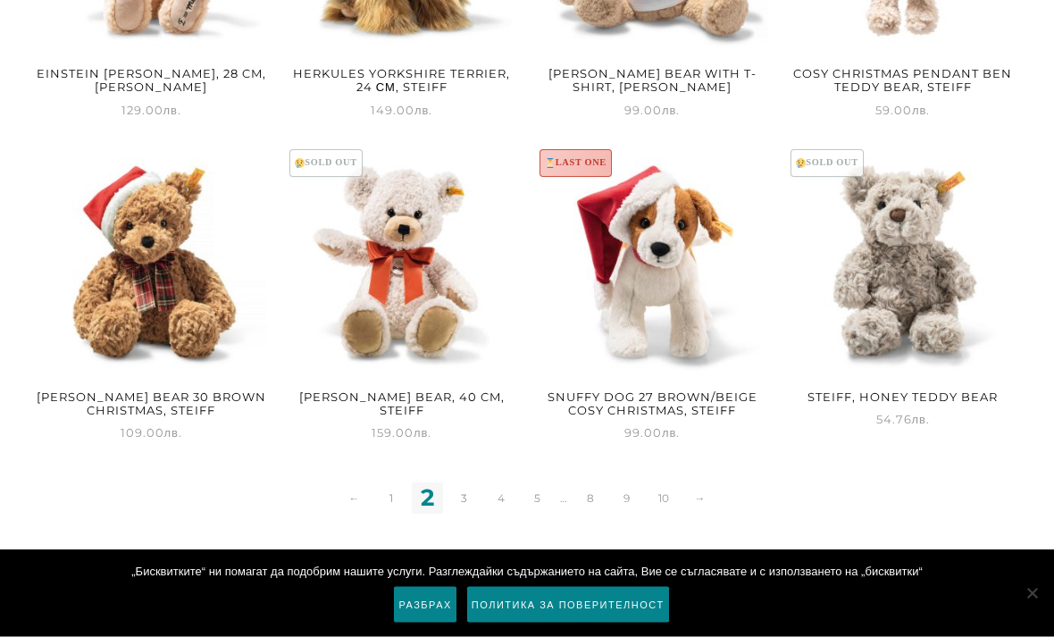
scroll to position [2254, 0]
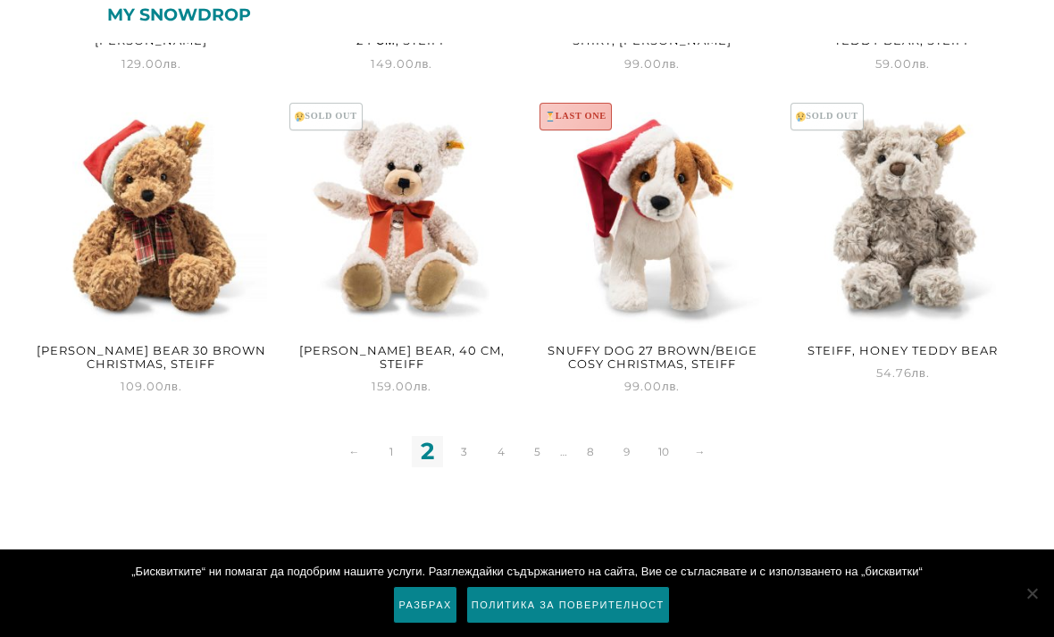
click at [464, 436] on link "3" at bounding box center [463, 451] width 31 height 31
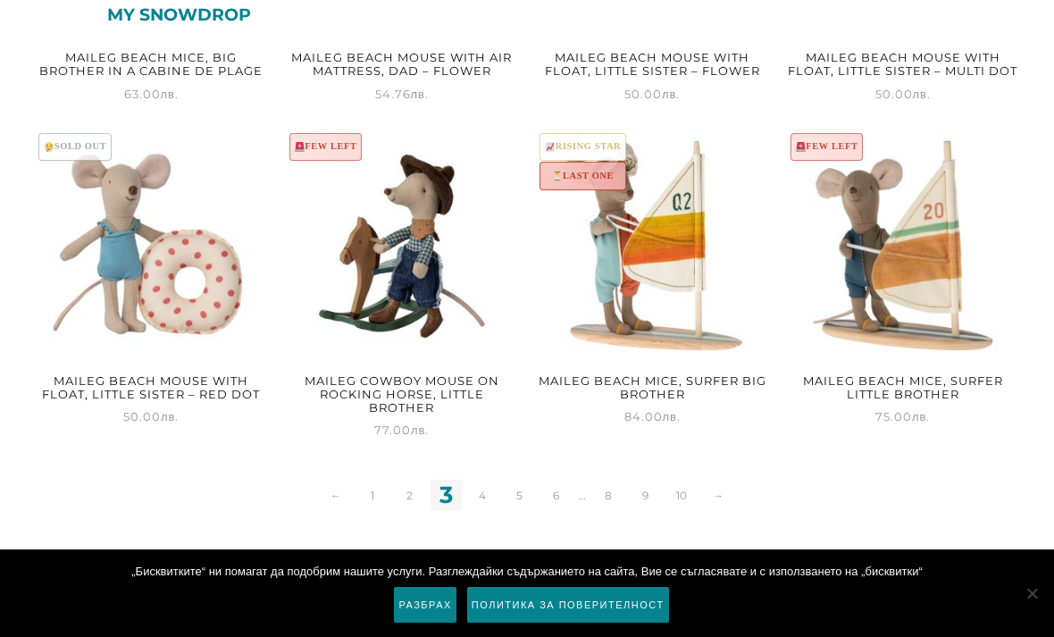
scroll to position [2216, 0]
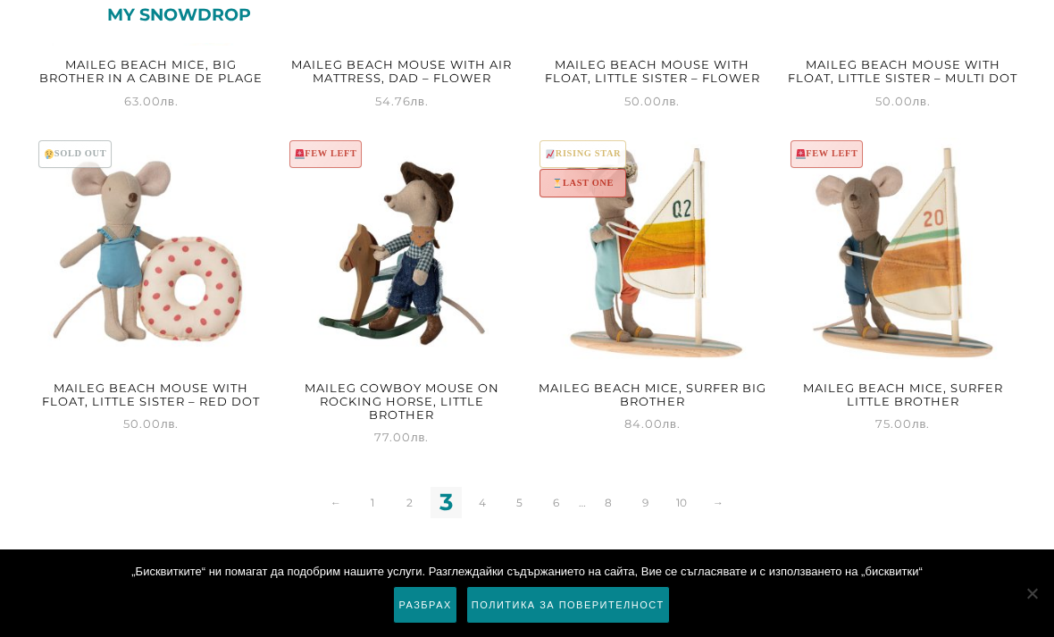
click at [478, 487] on link "4" at bounding box center [482, 502] width 31 height 31
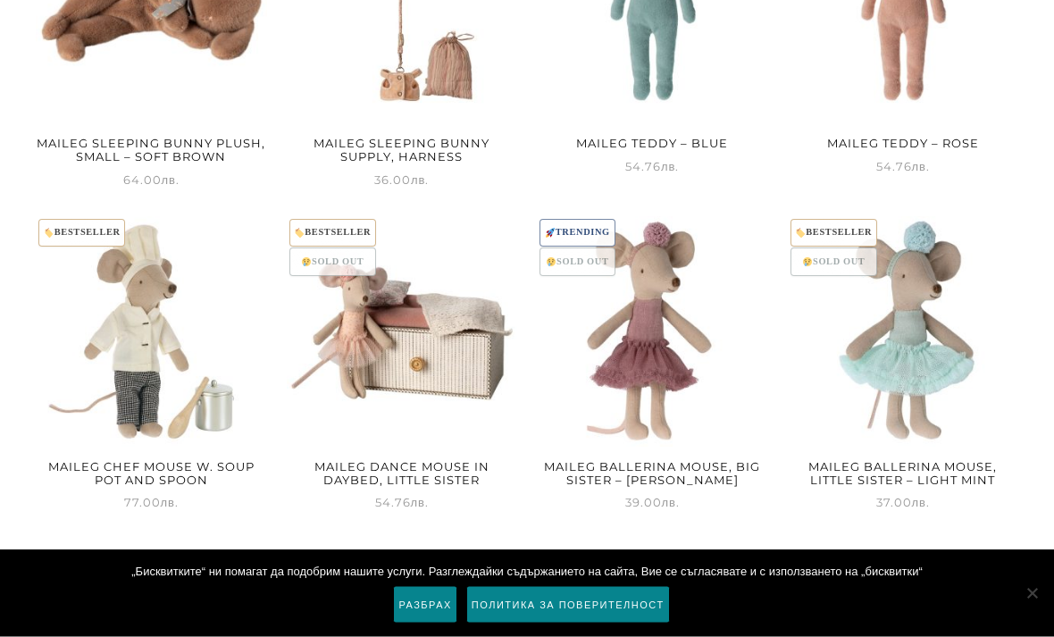
scroll to position [2254, 0]
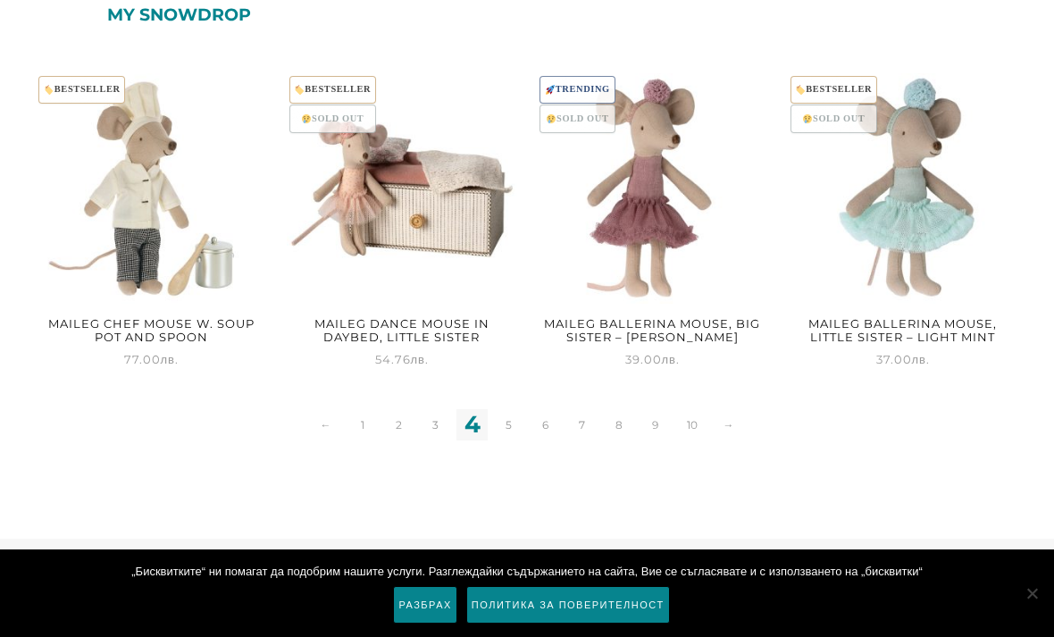
click at [678, 409] on link "10" at bounding box center [691, 424] width 31 height 31
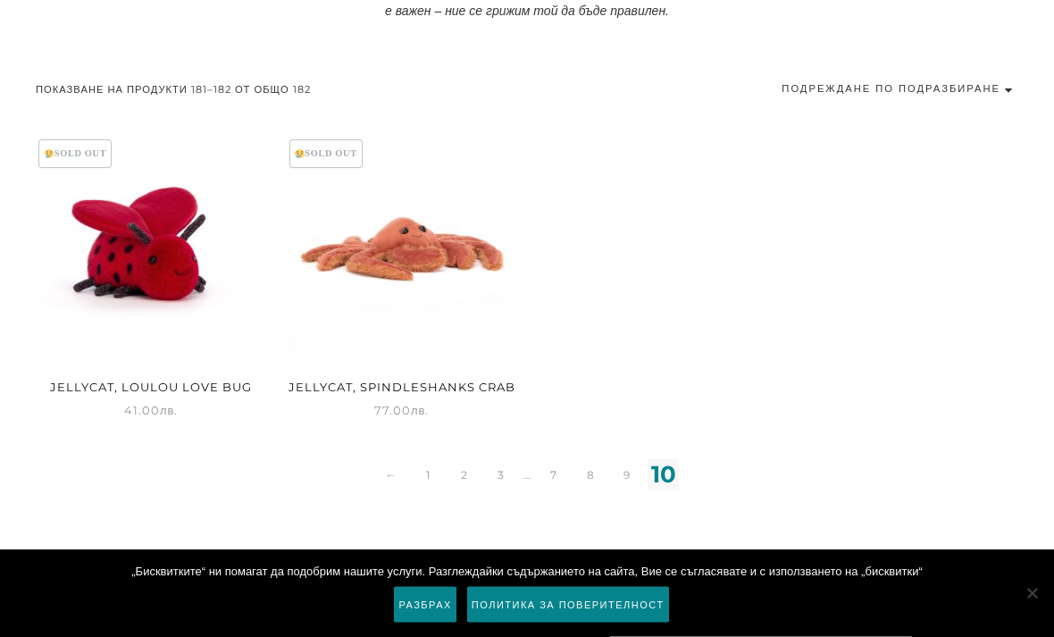
scroll to position [896, 0]
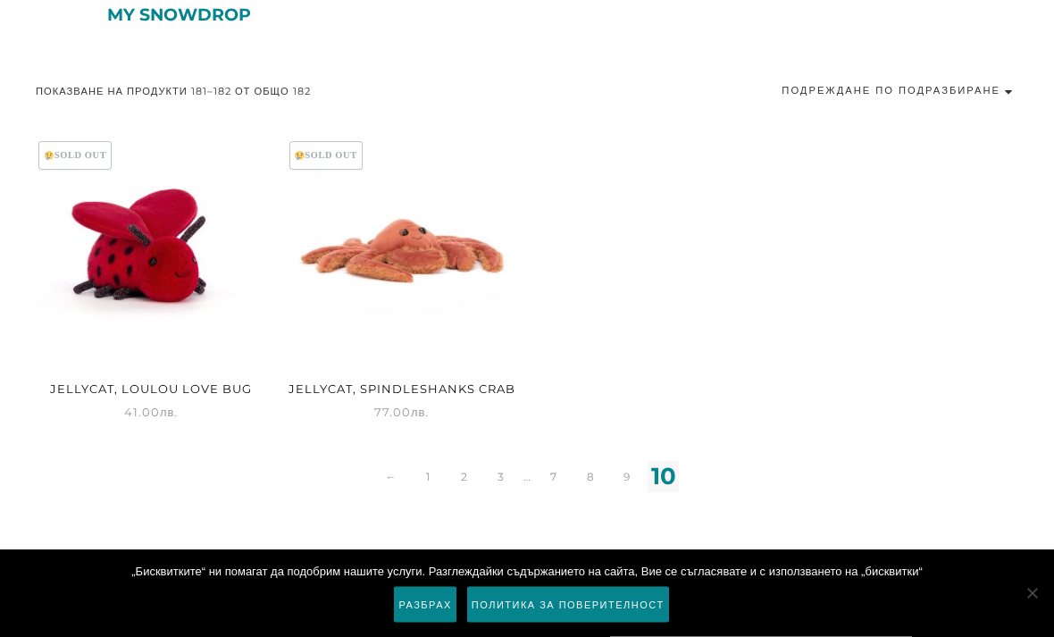
click at [615, 462] on link "9" at bounding box center [626, 477] width 31 height 31
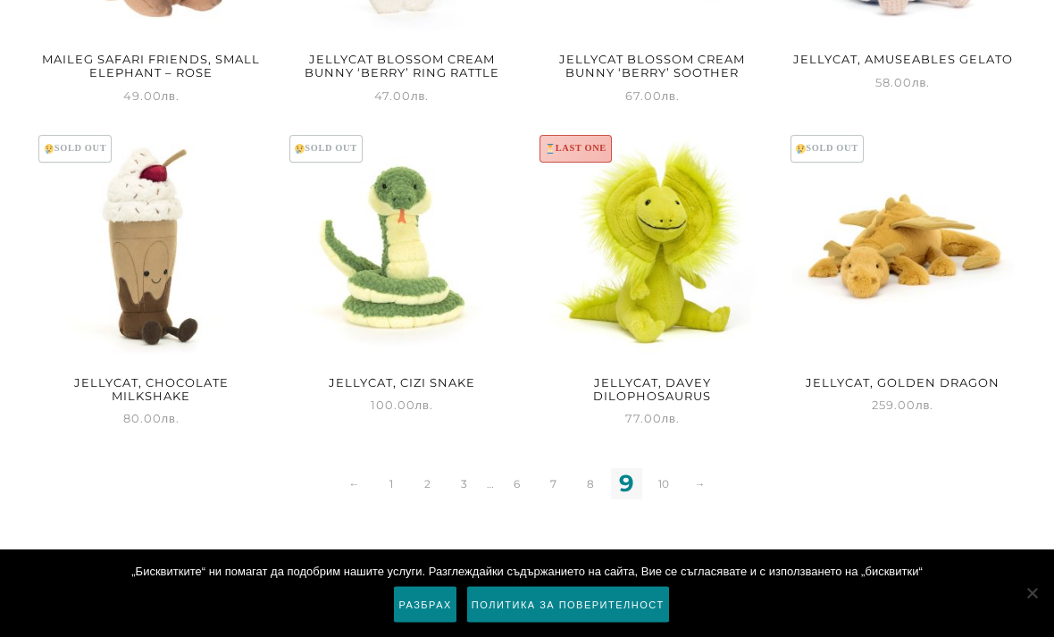
scroll to position [2254, 0]
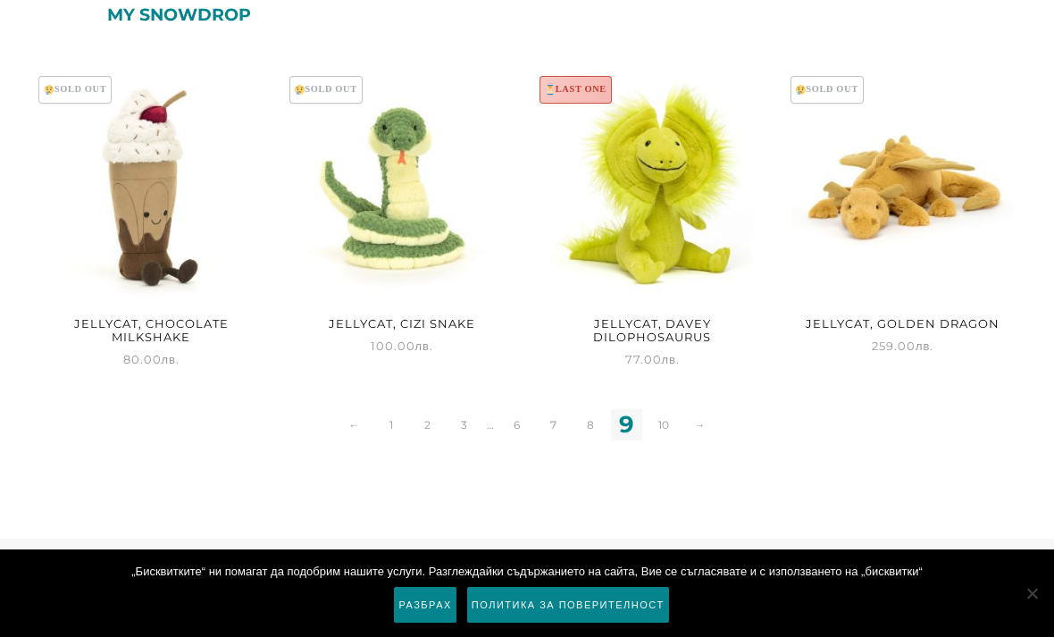
click at [584, 409] on link "8" at bounding box center [589, 424] width 31 height 31
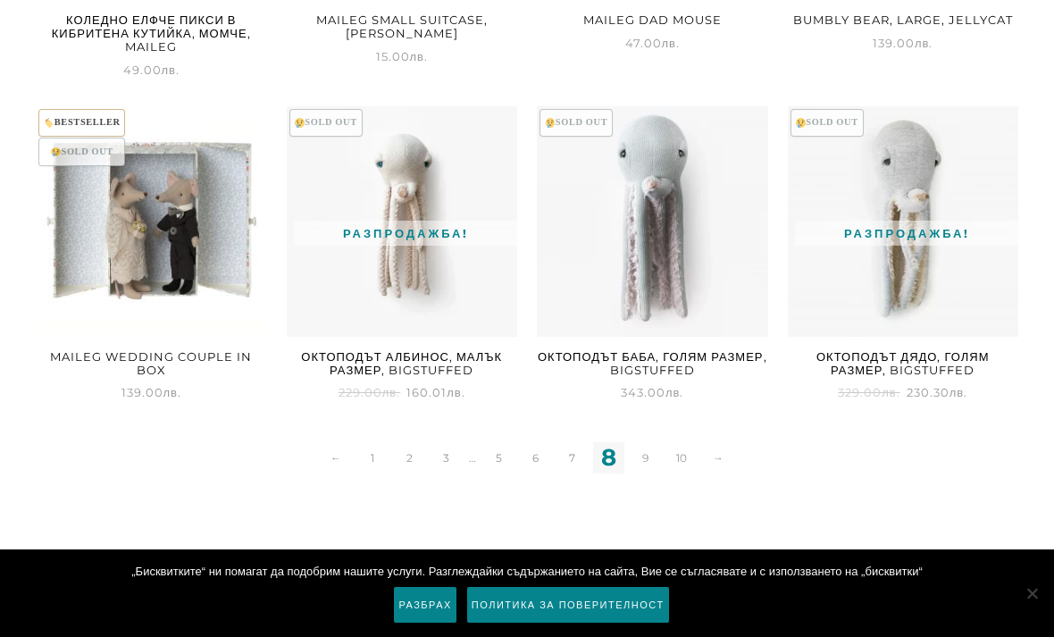
scroll to position [2281, 0]
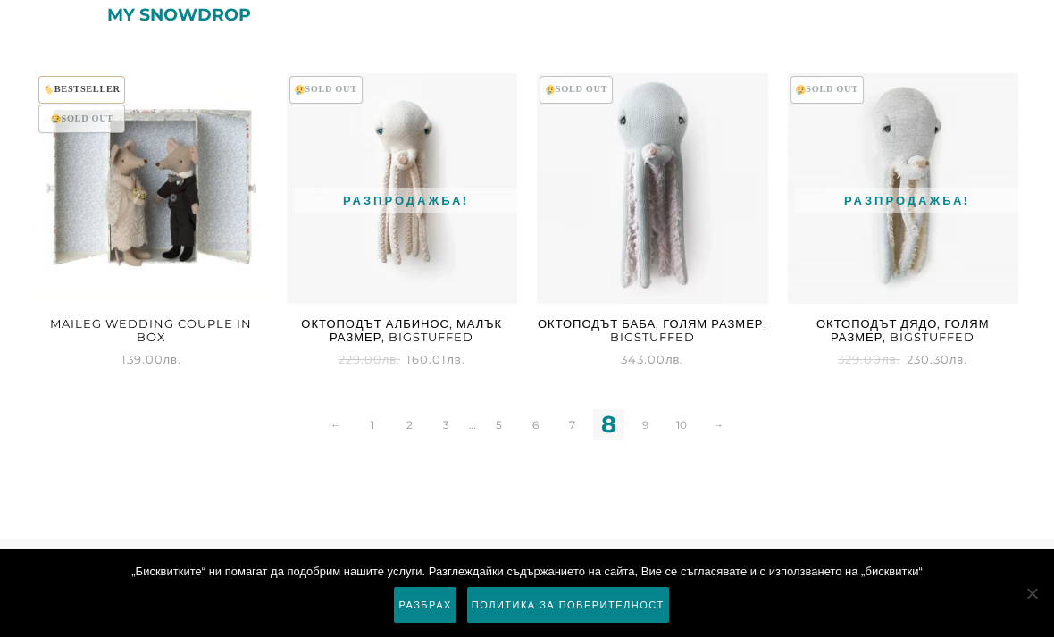
click at [562, 409] on link "7" at bounding box center [572, 424] width 31 height 31
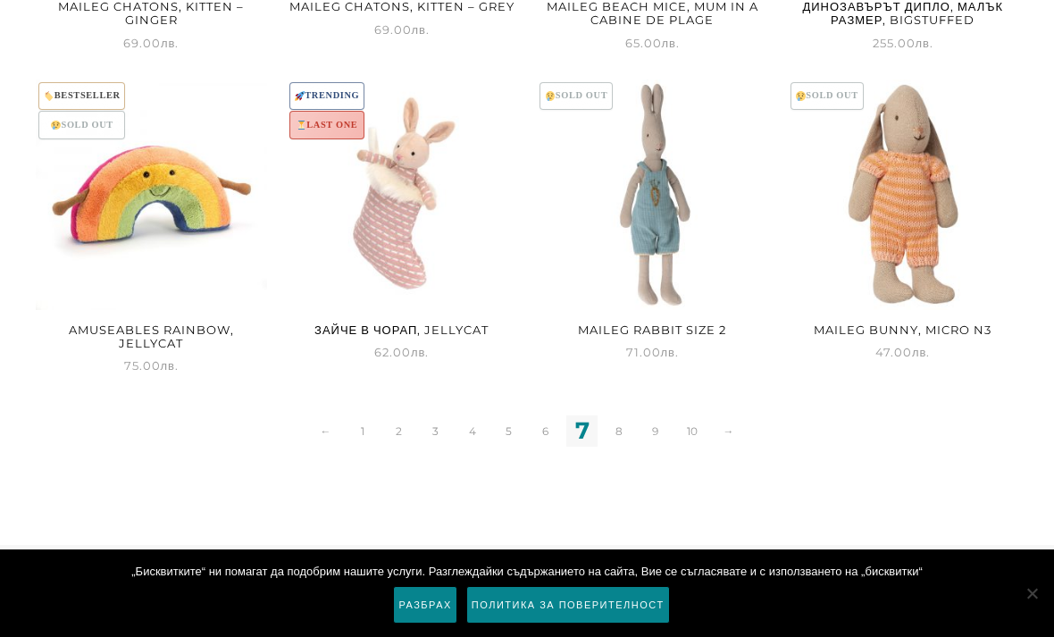
scroll to position [2254, 0]
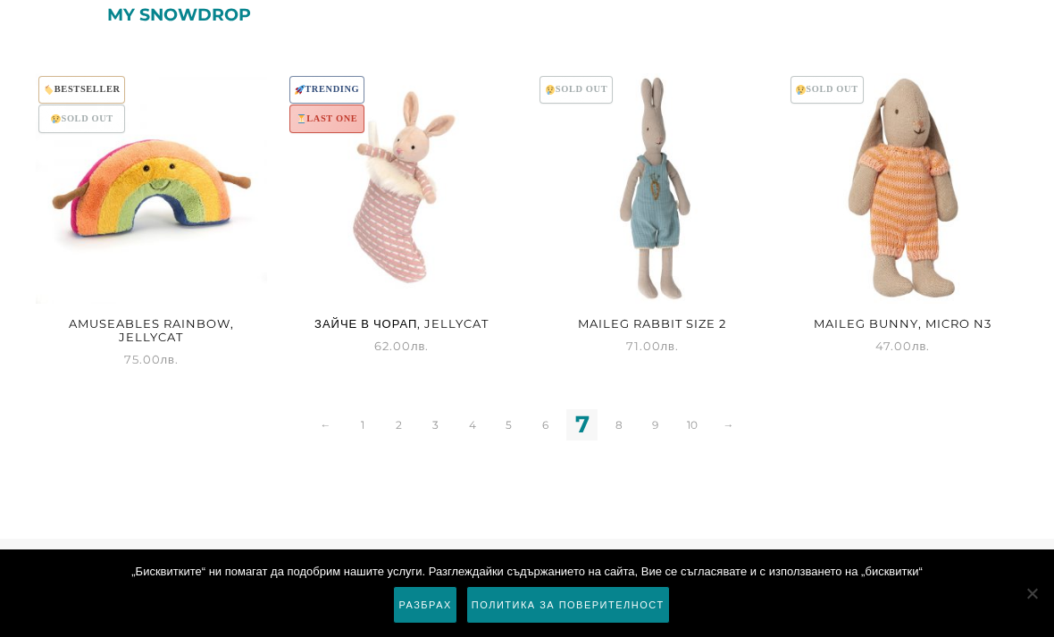
click at [535, 409] on link "6" at bounding box center [545, 424] width 31 height 31
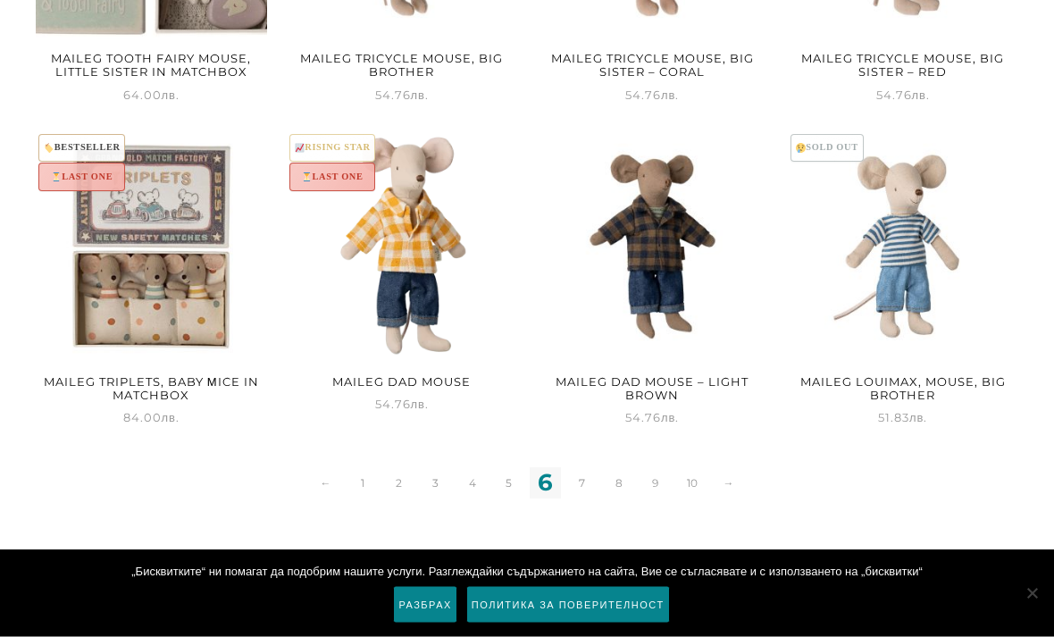
scroll to position [2267, 0]
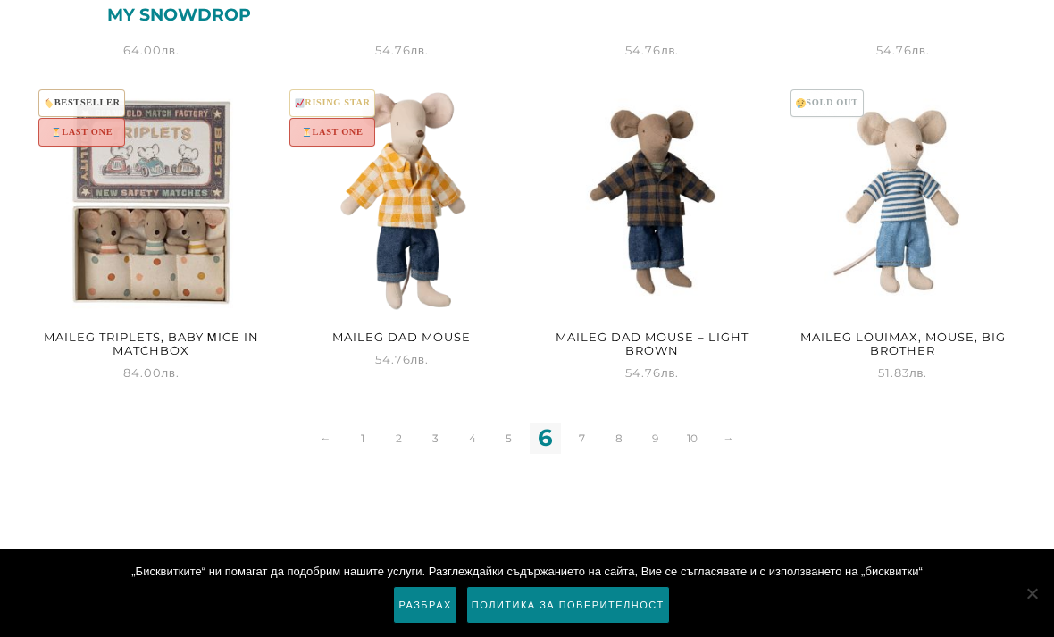
click at [500, 423] on link "5" at bounding box center [508, 438] width 31 height 31
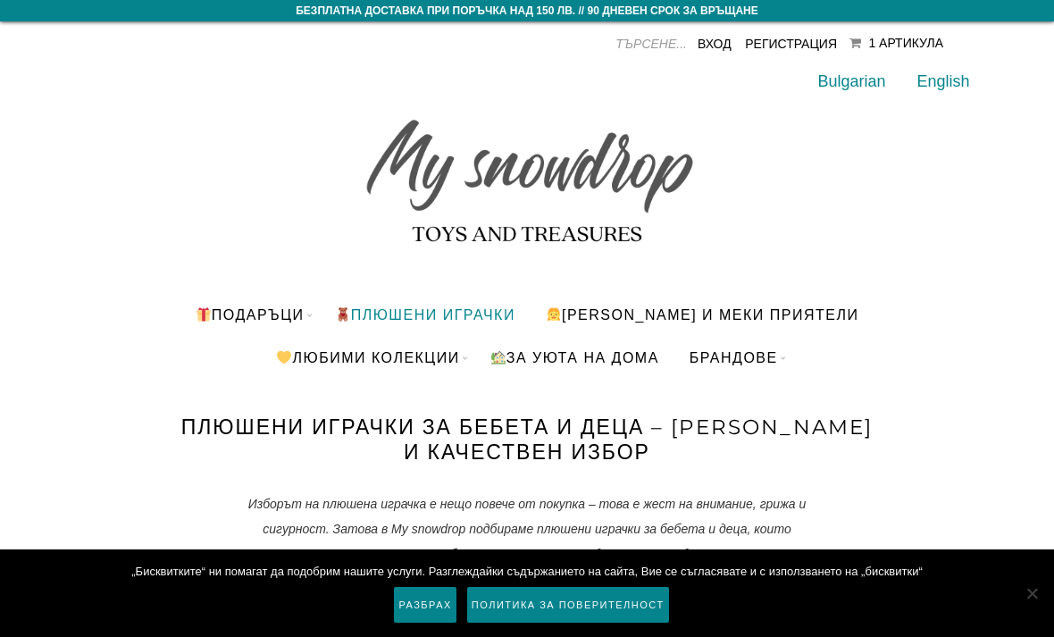
click at [829, 78] on ul "Maileg Rocking horse, Mouse - Dark brown 1 x 36.00 лв." at bounding box center [806, 129] width 259 height 103
click at [838, 228] on link "Виж количката" at bounding box center [805, 238] width 107 height 21
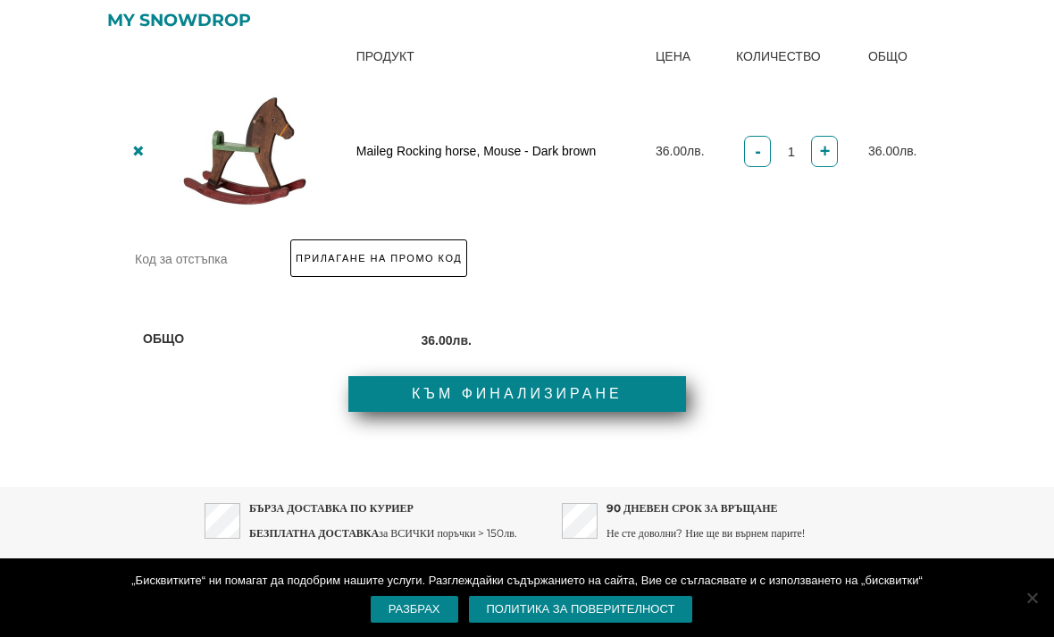
scroll to position [435, 0]
click at [643, 397] on link "Към финализиране" at bounding box center [517, 395] width 338 height 36
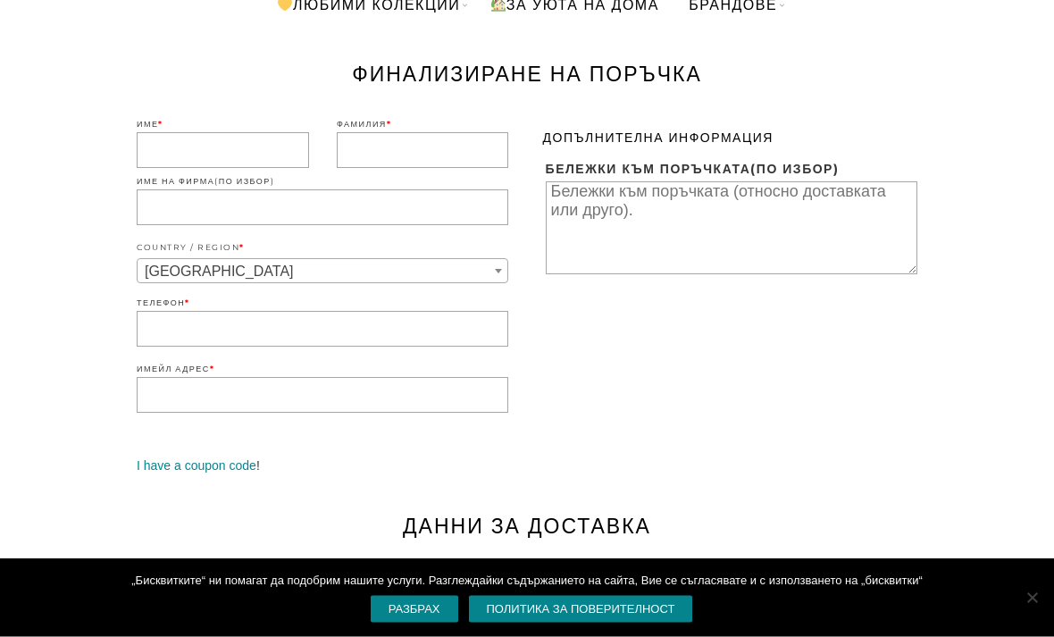
scroll to position [353, 0]
click at [263, 146] on input "Име *" at bounding box center [223, 150] width 172 height 36
type input "A"
type input "[PERSON_NAME]"
click at [403, 145] on input "Фамилия *" at bounding box center [423, 150] width 172 height 36
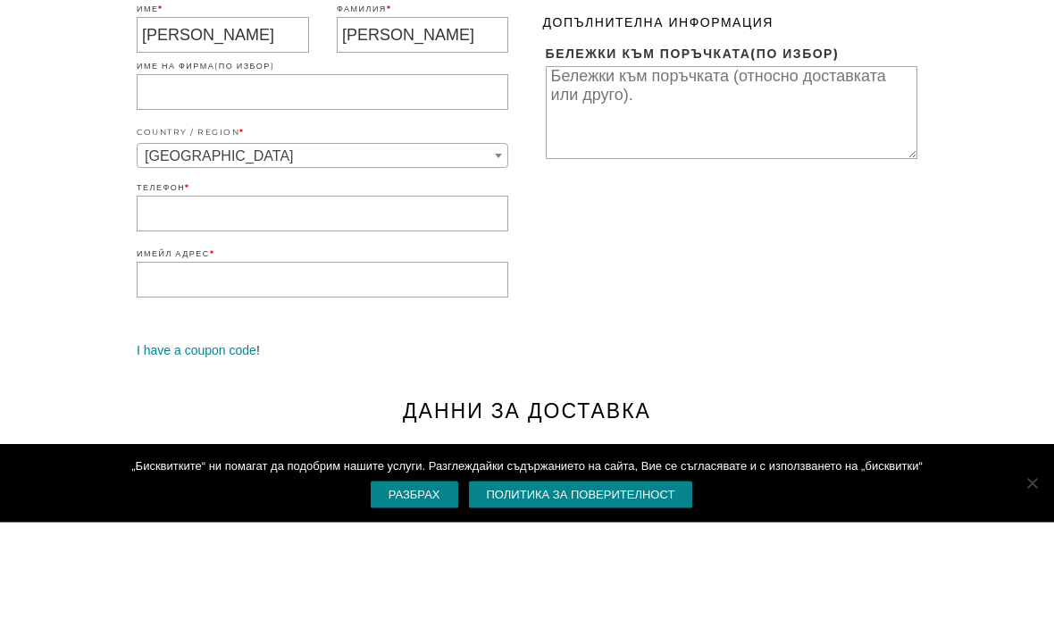
type input "Атанасова"
click at [291, 311] on input "Телефон *" at bounding box center [323, 329] width 372 height 36
type input "0887392627"
click at [370, 377] on input "Имейл адрес *" at bounding box center [323, 395] width 372 height 36
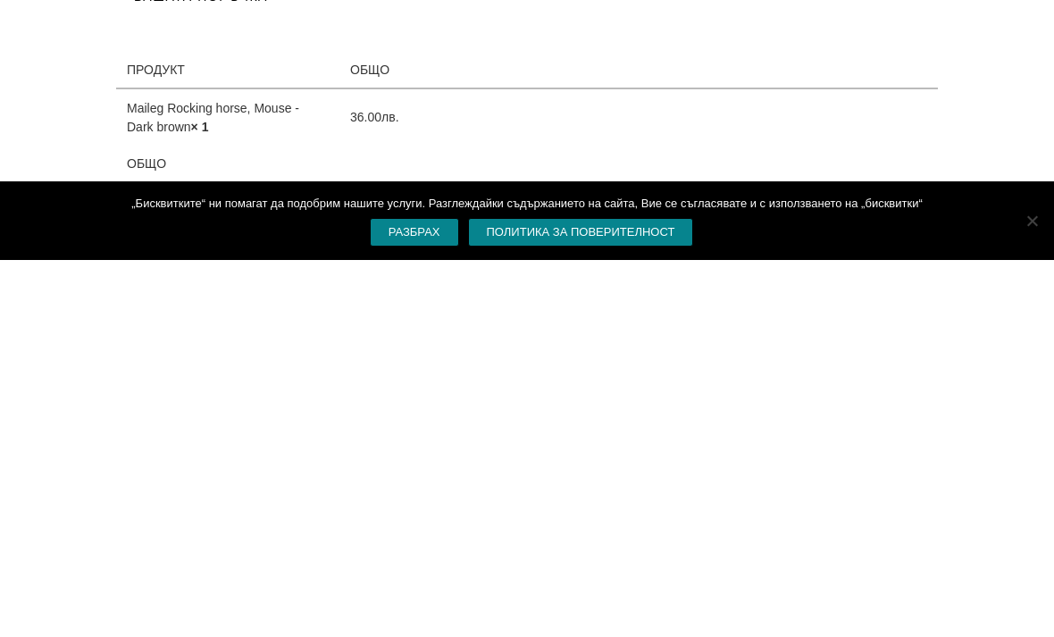
scroll to position [589, 0]
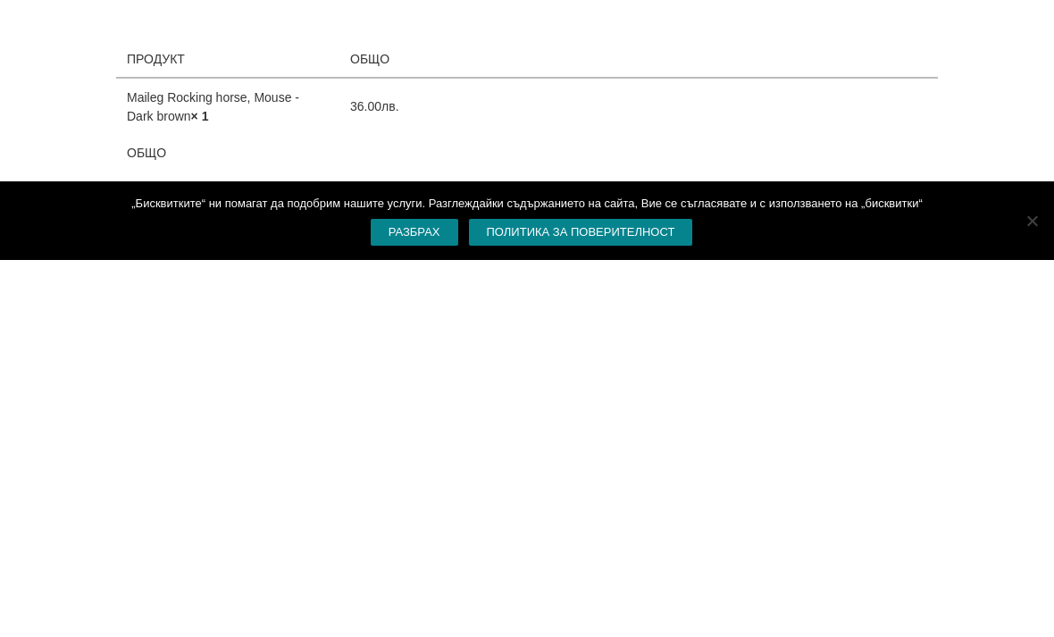
type input "anastasiya.vvictoria@gmail.com"
click at [422, 595] on link "Разбрах" at bounding box center [414, 609] width 89 height 29
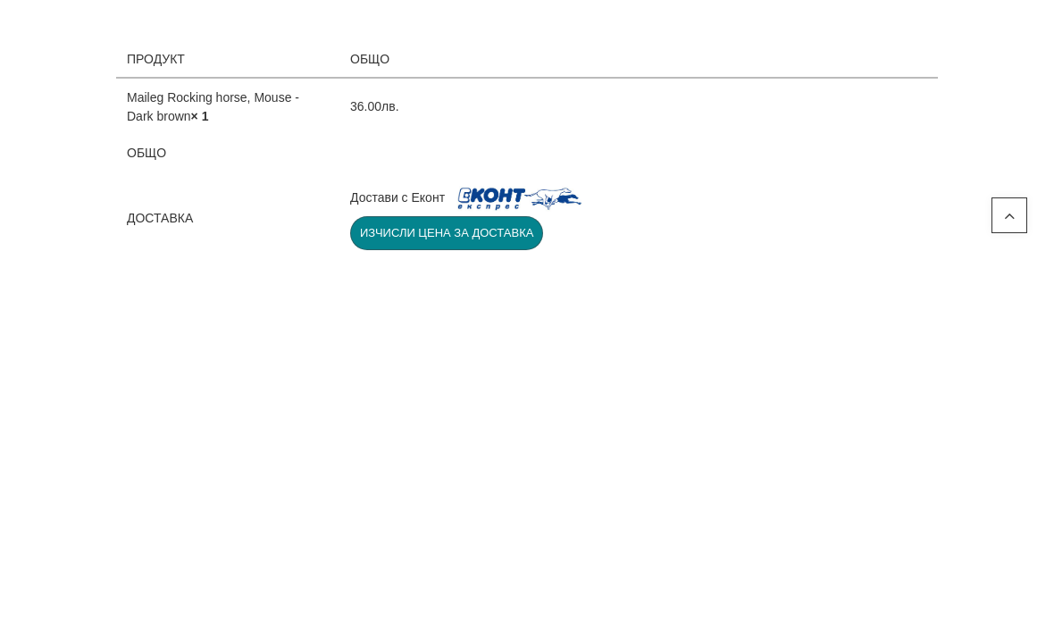
scroll to position [966, 0]
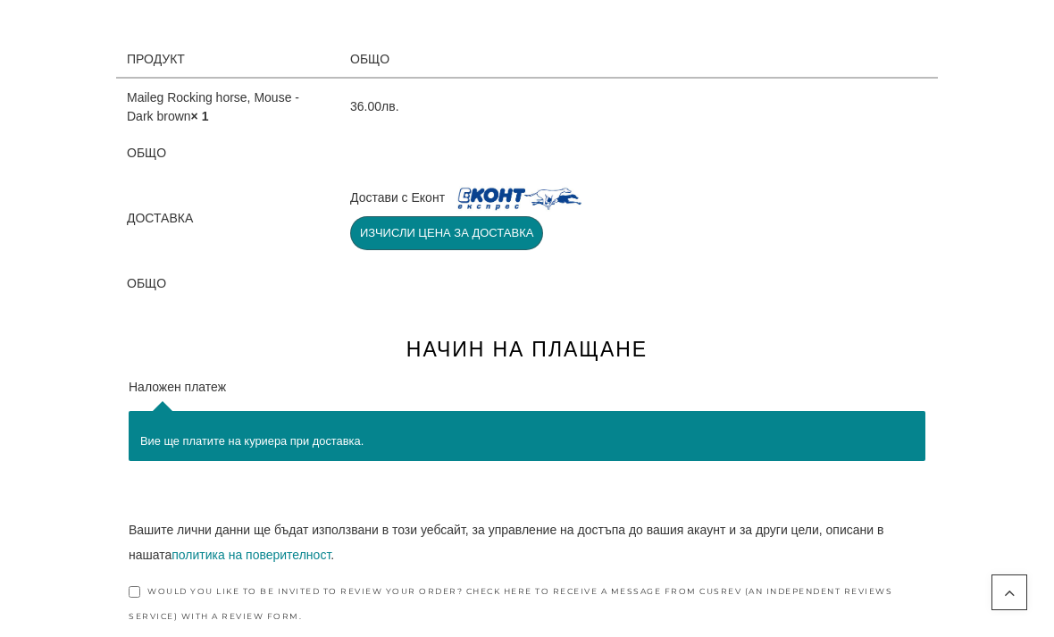
click at [486, 214] on img at bounding box center [519, 198] width 137 height 36
click at [510, 229] on button "Изчисли цена за доставка" at bounding box center [446, 233] width 193 height 34
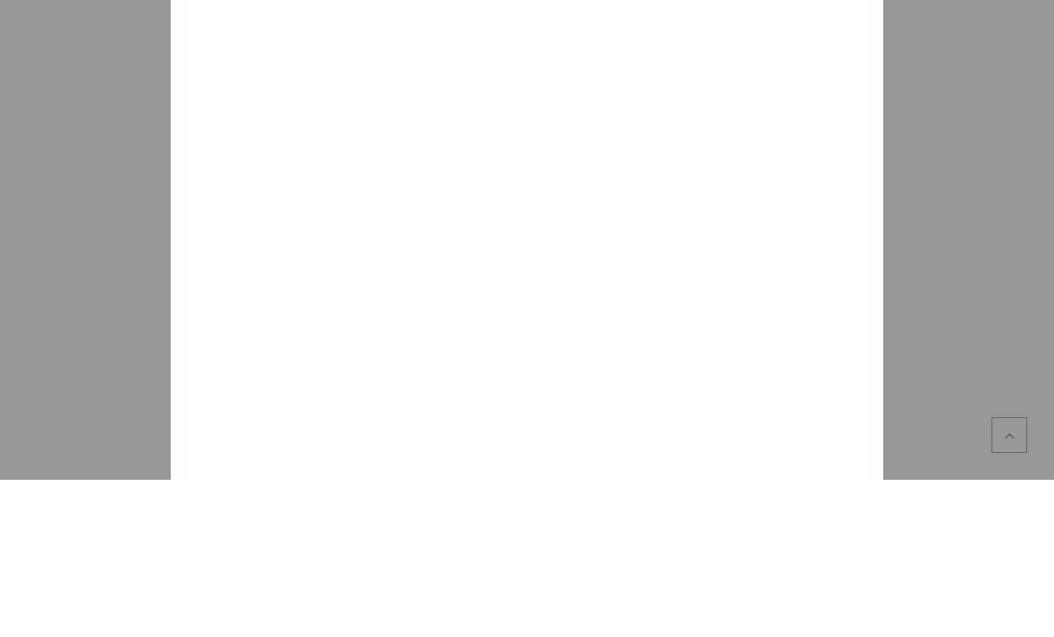
scroll to position [1123, 0]
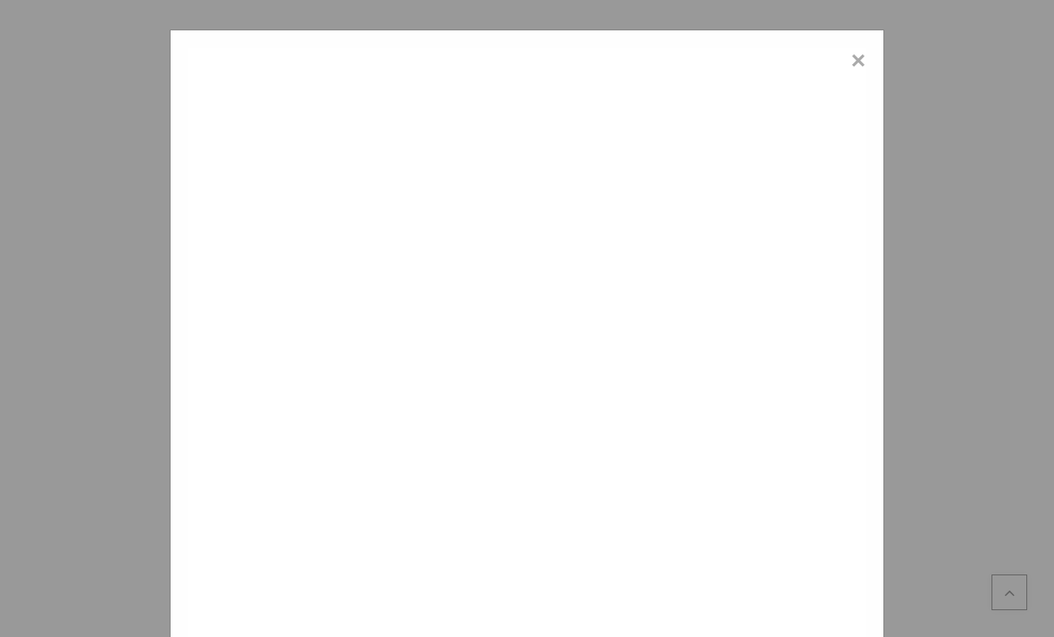
type input "Анастасия Атанасова"
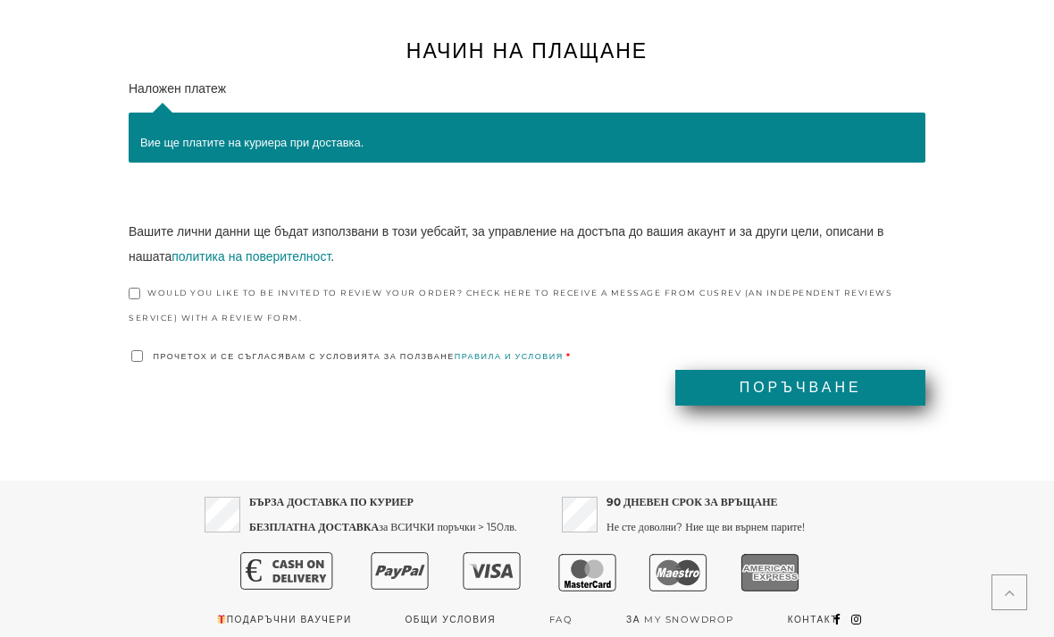
scroll to position [1290, 0]
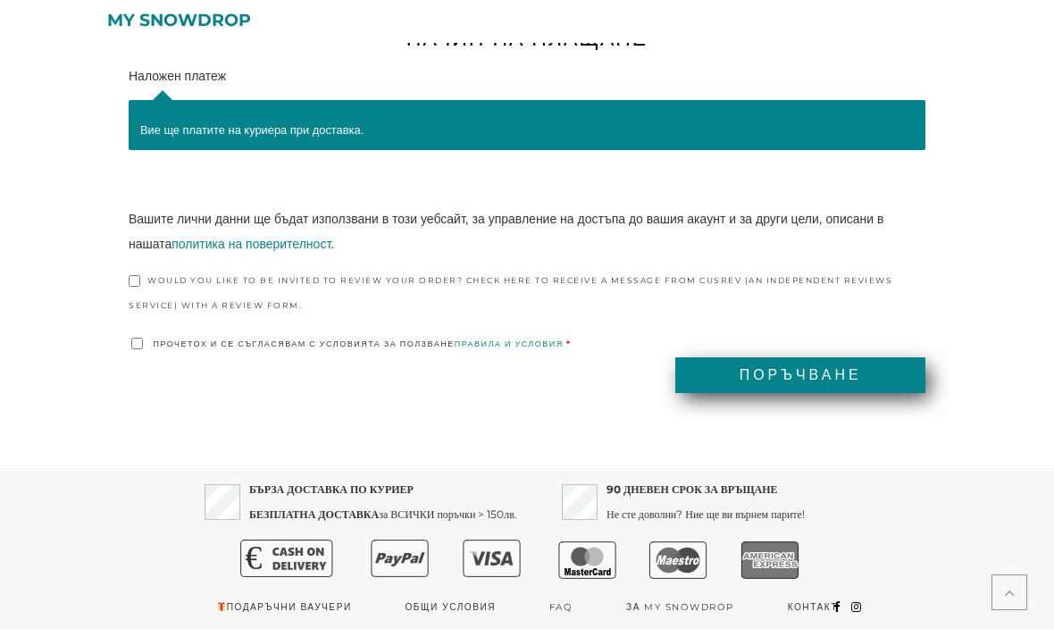
click at [875, 361] on button "Поръчване" at bounding box center [800, 375] width 250 height 36
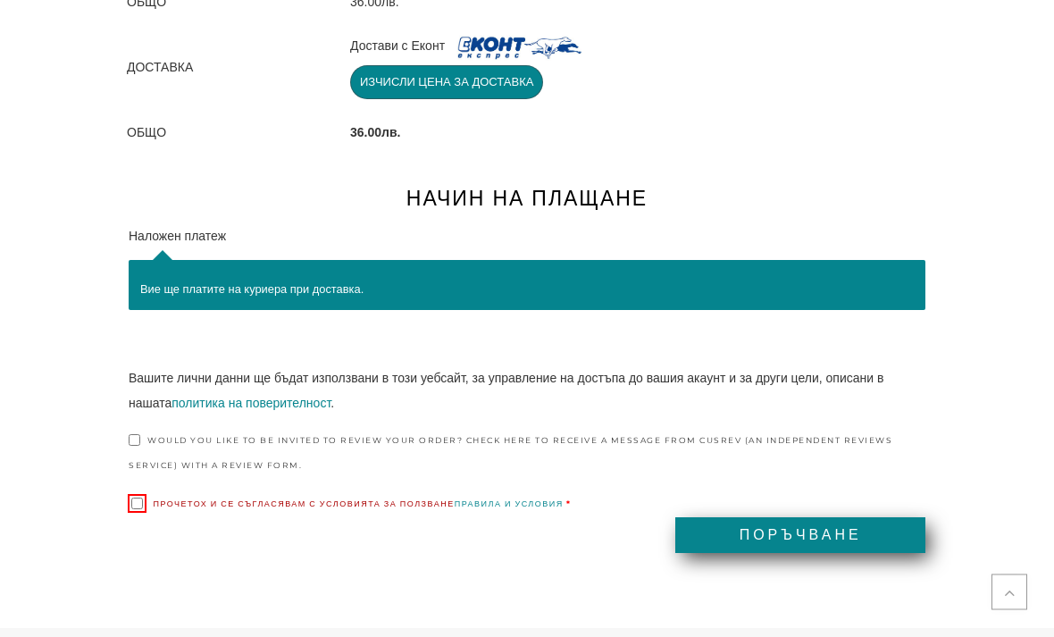
scroll to position [1246, 0]
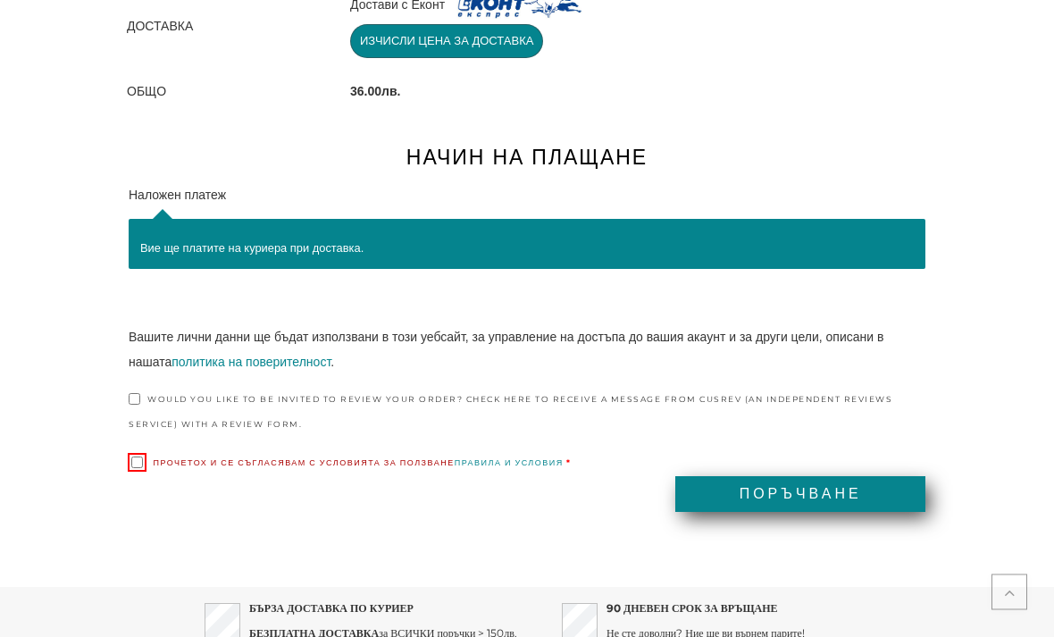
click at [125, 457] on div "Вашите лични данни ще бъдат използвани в този уебсайт, за управление на достъпа…" at bounding box center [527, 423] width 822 height 241
click at [132, 457] on input "Прочетох и се съгласявам с условията за ползване правила и условия *" at bounding box center [137, 463] width 12 height 12
checkbox input "true"
click at [821, 500] on button "Поръчване" at bounding box center [800, 494] width 250 height 36
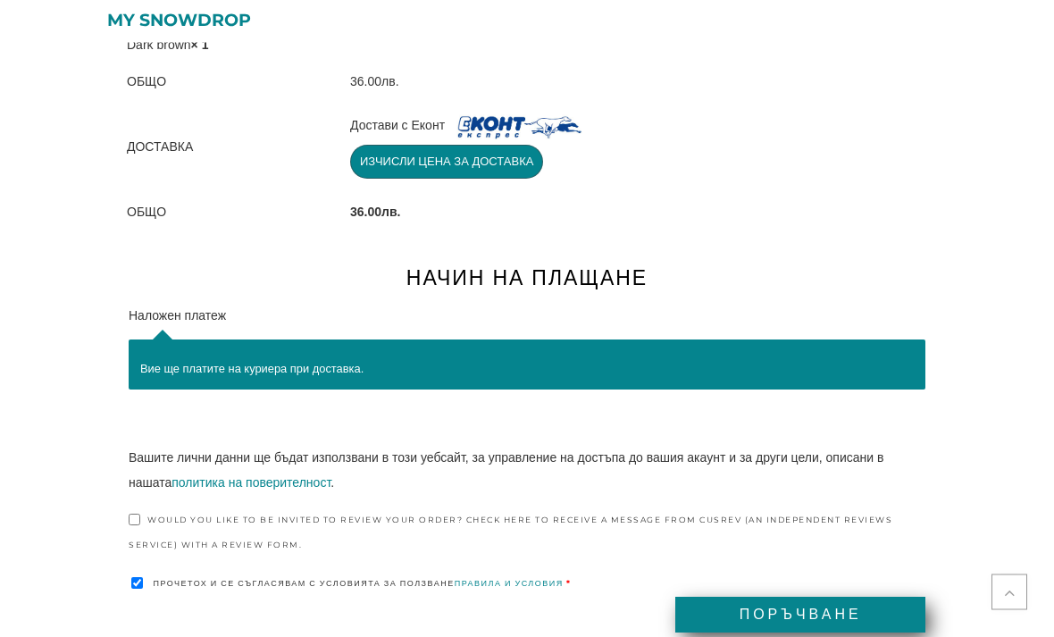
scroll to position [1115, 0]
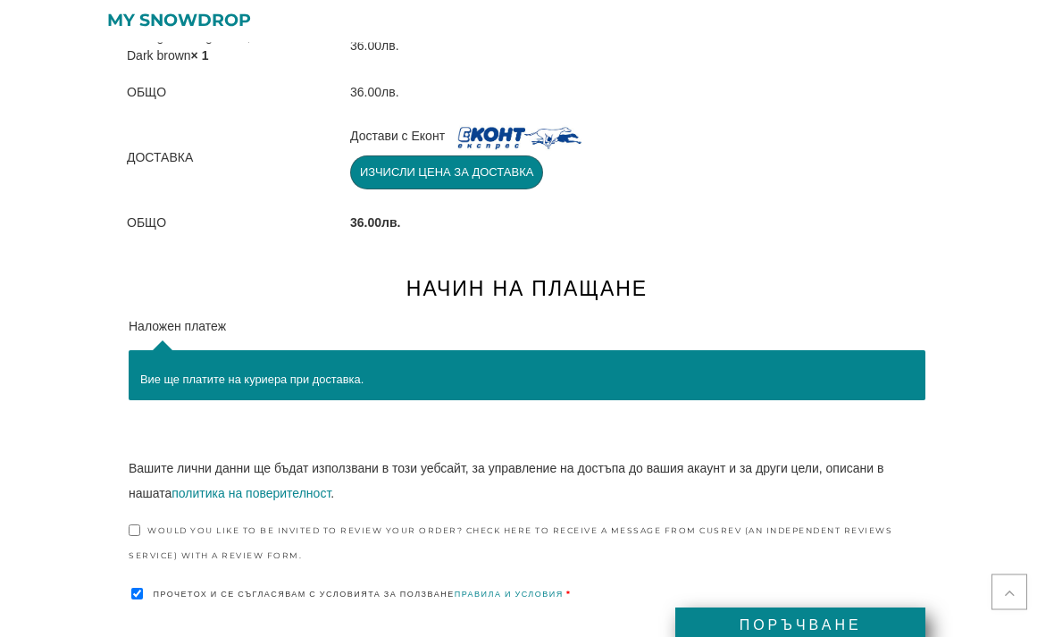
click at [503, 168] on button "Изчисли цена за доставка" at bounding box center [446, 173] width 193 height 34
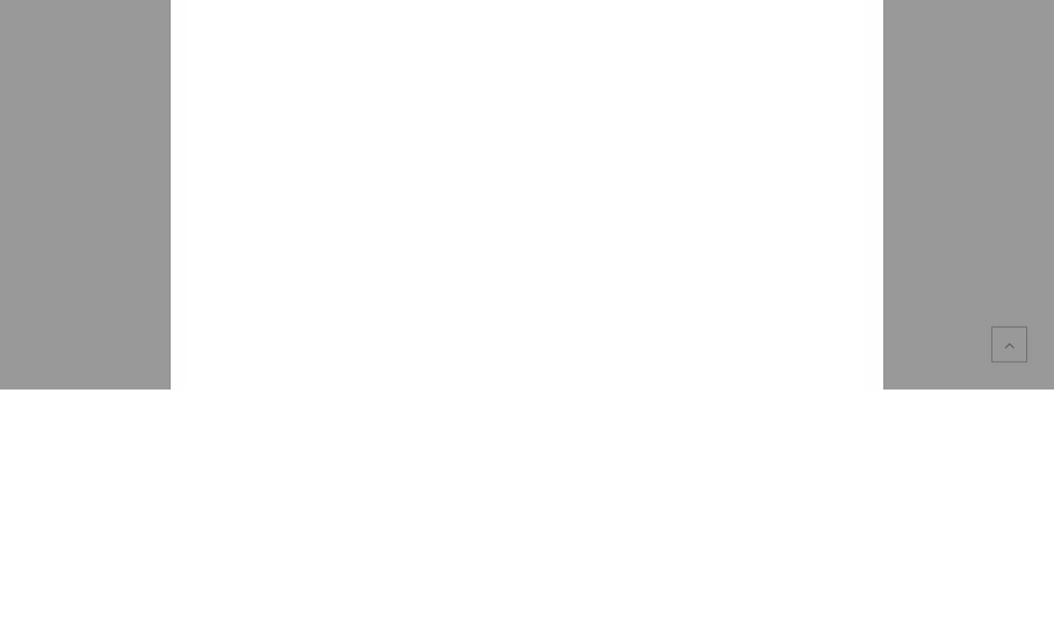
click at [189, 87] on div at bounding box center [526, 386] width 677 height 623
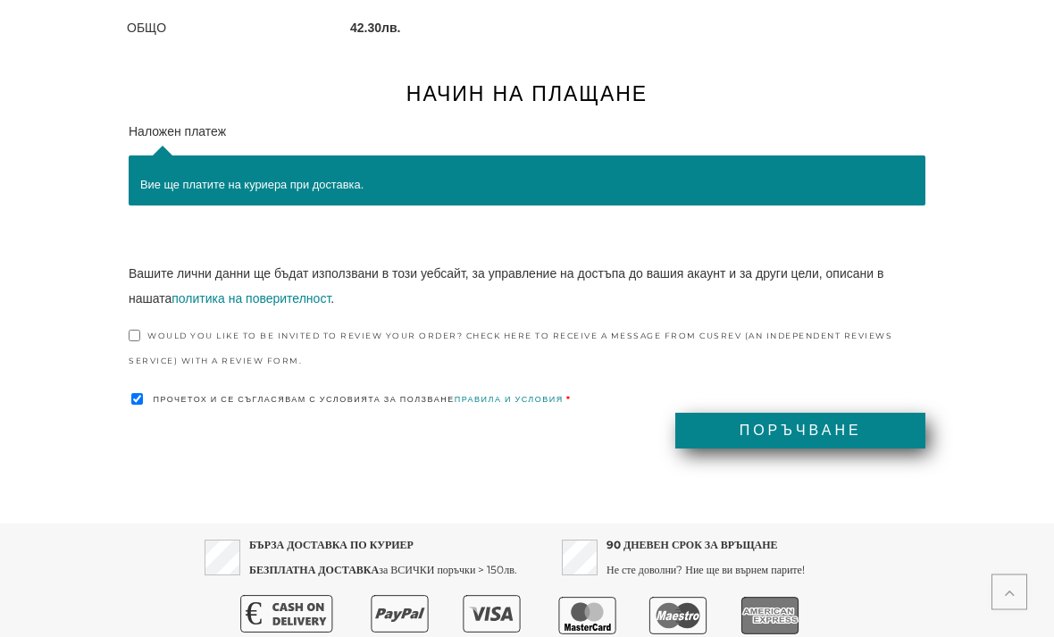
scroll to position [1379, 0]
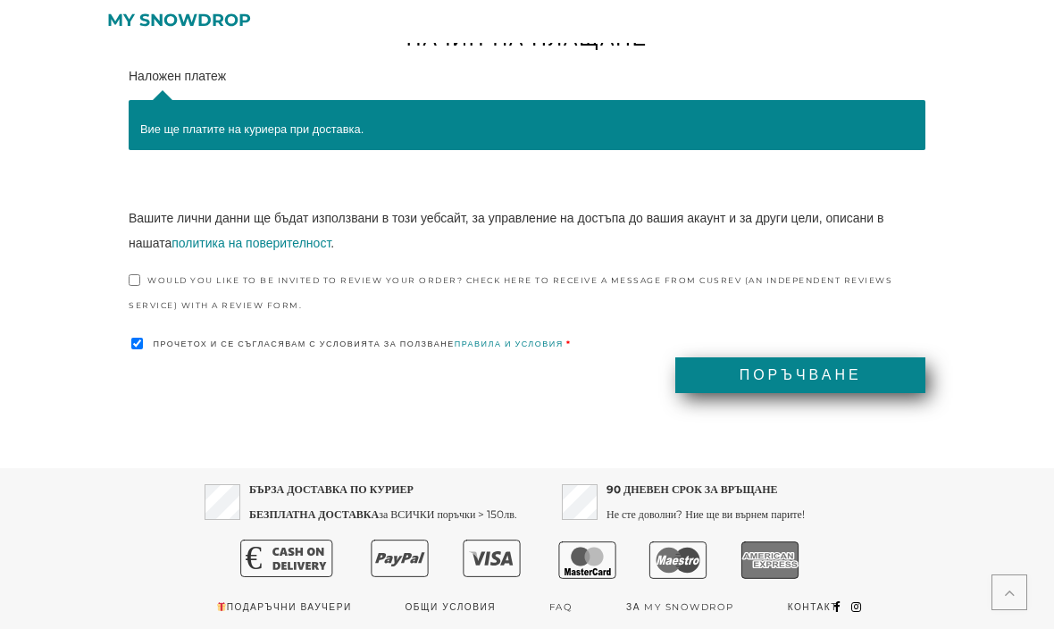
click at [847, 378] on button "Поръчване" at bounding box center [800, 375] width 250 height 36
